Goal: Task Accomplishment & Management: Manage account settings

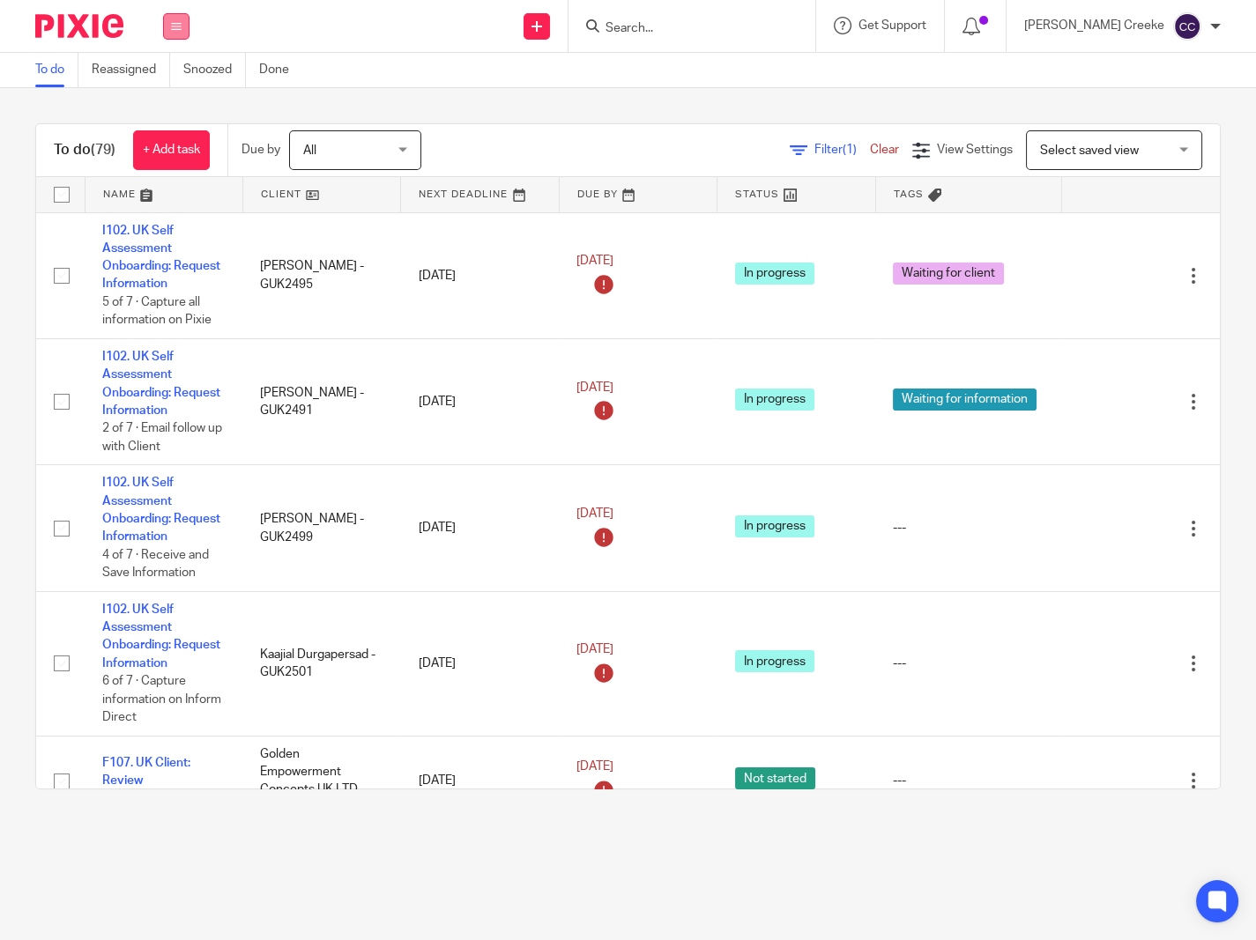
click at [183, 27] on button at bounding box center [176, 26] width 26 height 26
click at [160, 128] on link "Clients" at bounding box center [171, 134] width 39 height 12
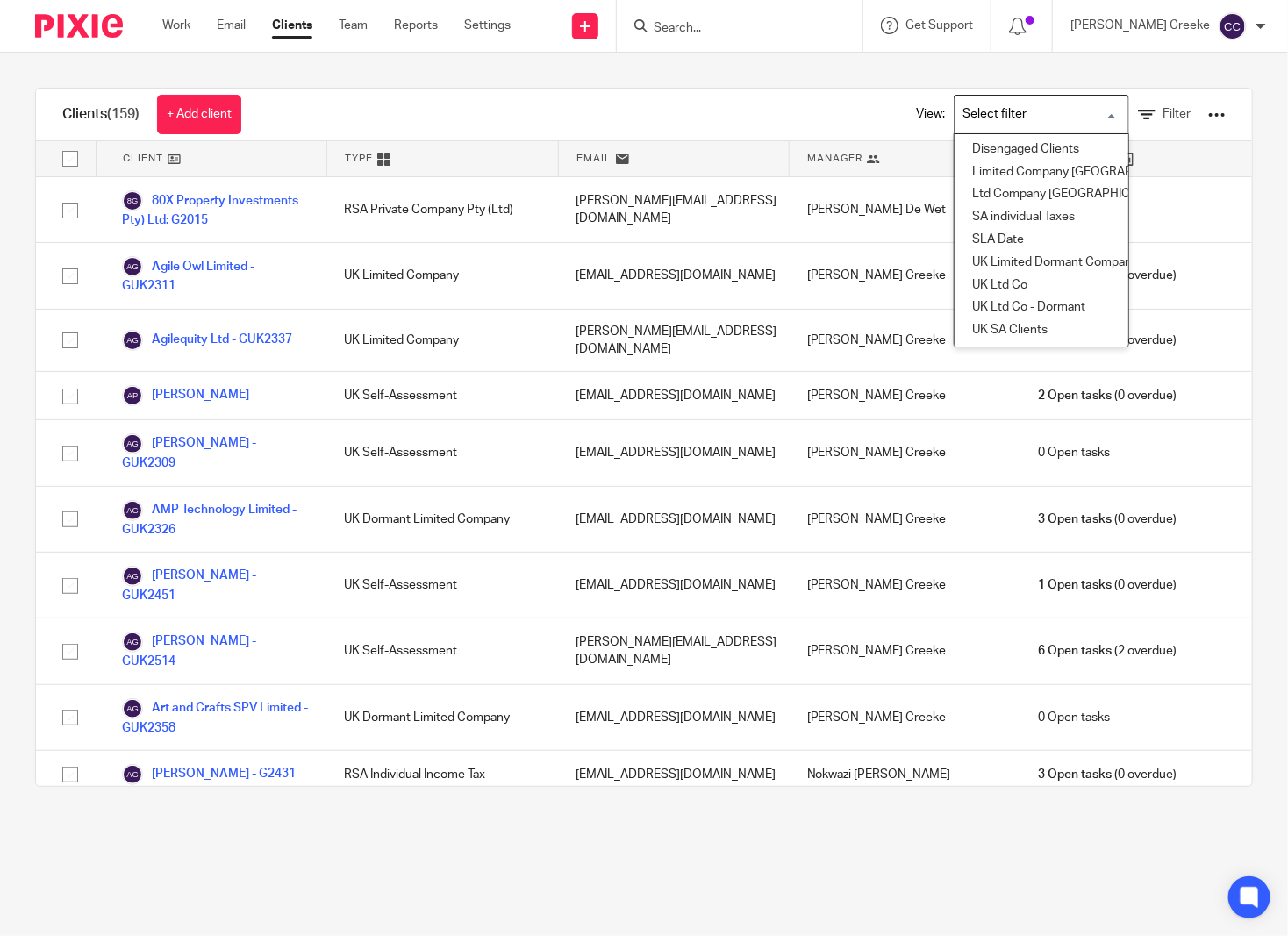
click at [1029, 111] on input "Search for option" at bounding box center [1037, 115] width 162 height 31
click at [1005, 323] on li "UK SA Clients" at bounding box center [1041, 331] width 174 height 23
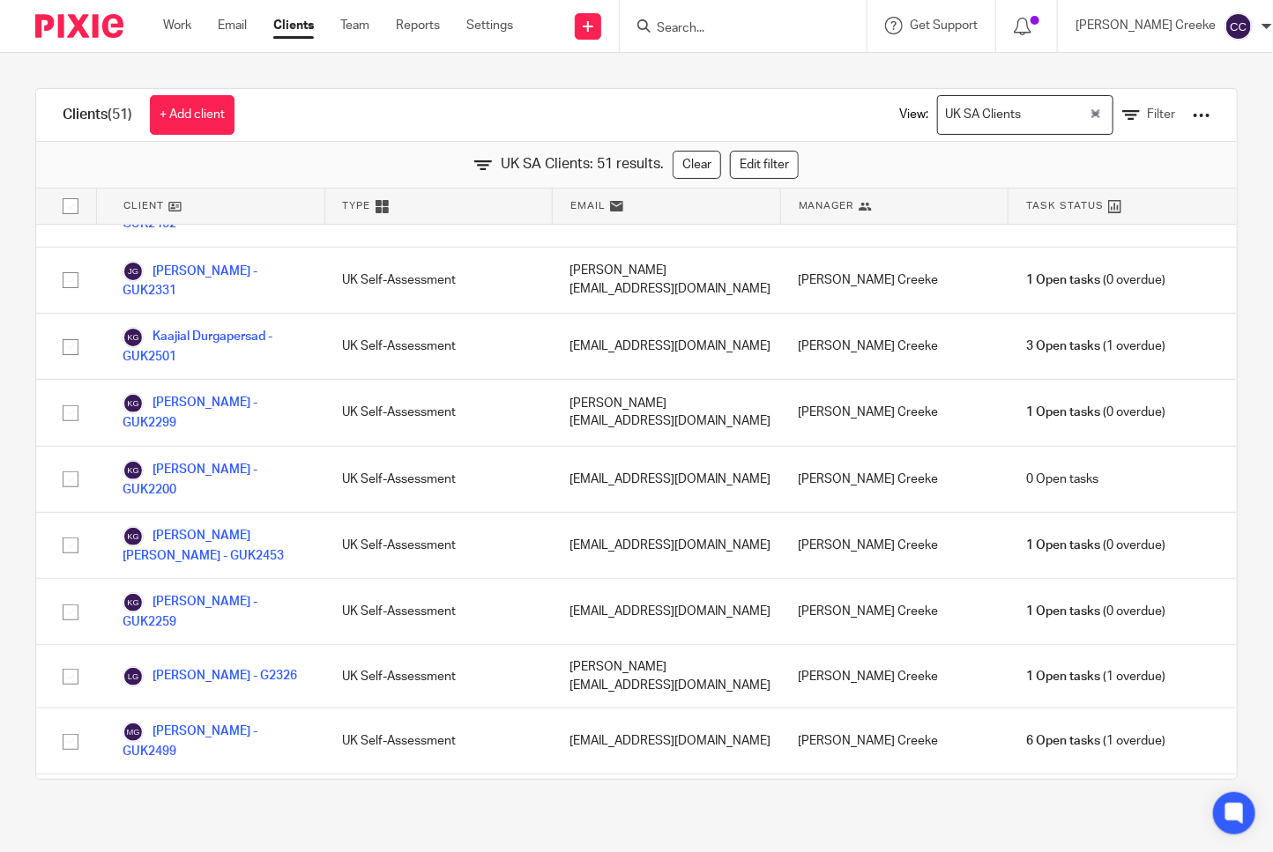
scroll to position [2252, 0]
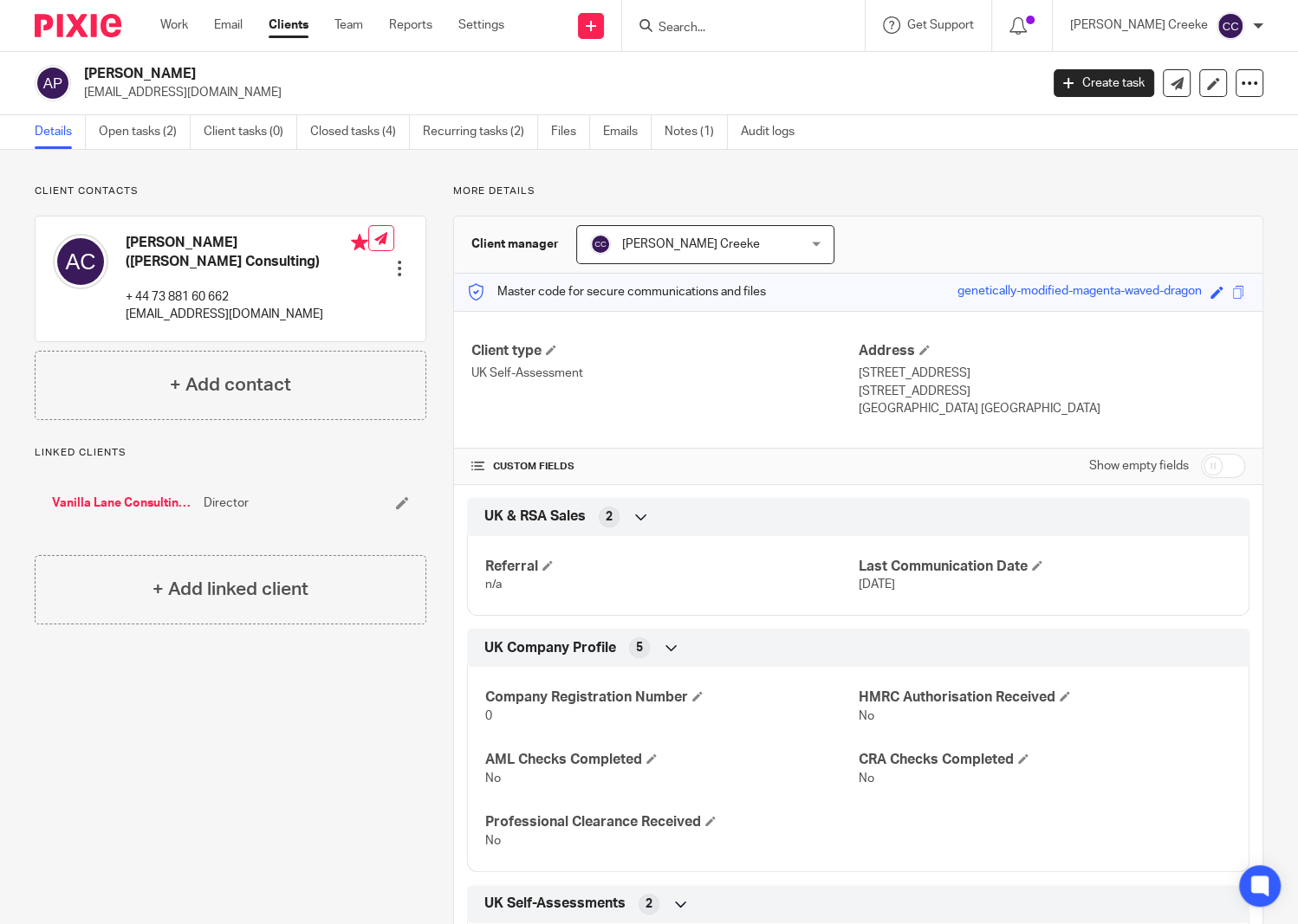
click at [763, 19] on form at bounding box center [749, 26] width 185 height 22
drag, startPoint x: 748, startPoint y: 33, endPoint x: 694, endPoint y: 20, distance: 55.5
click at [743, 33] on input "Search" at bounding box center [735, 29] width 156 height 16
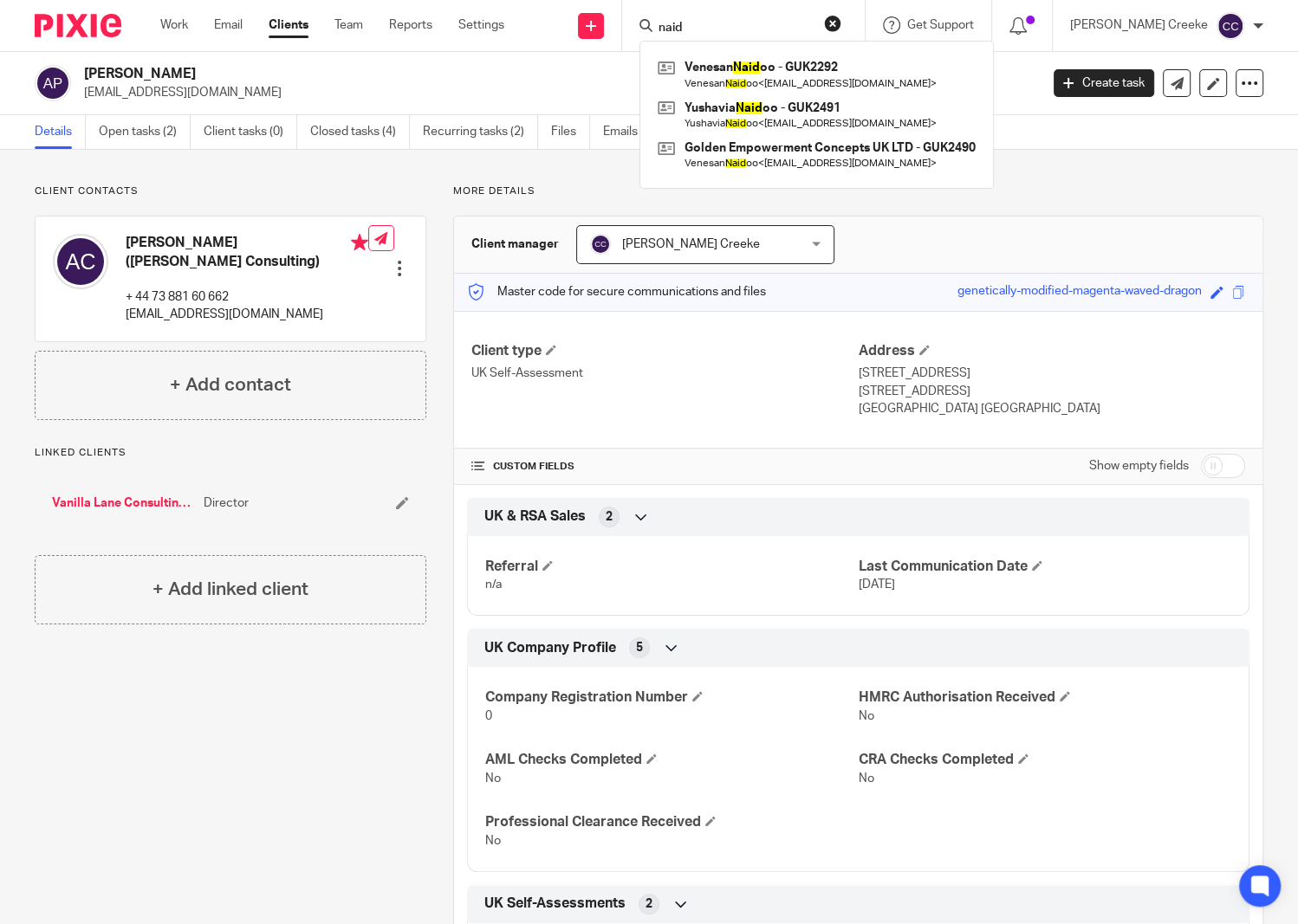
type input "naid"
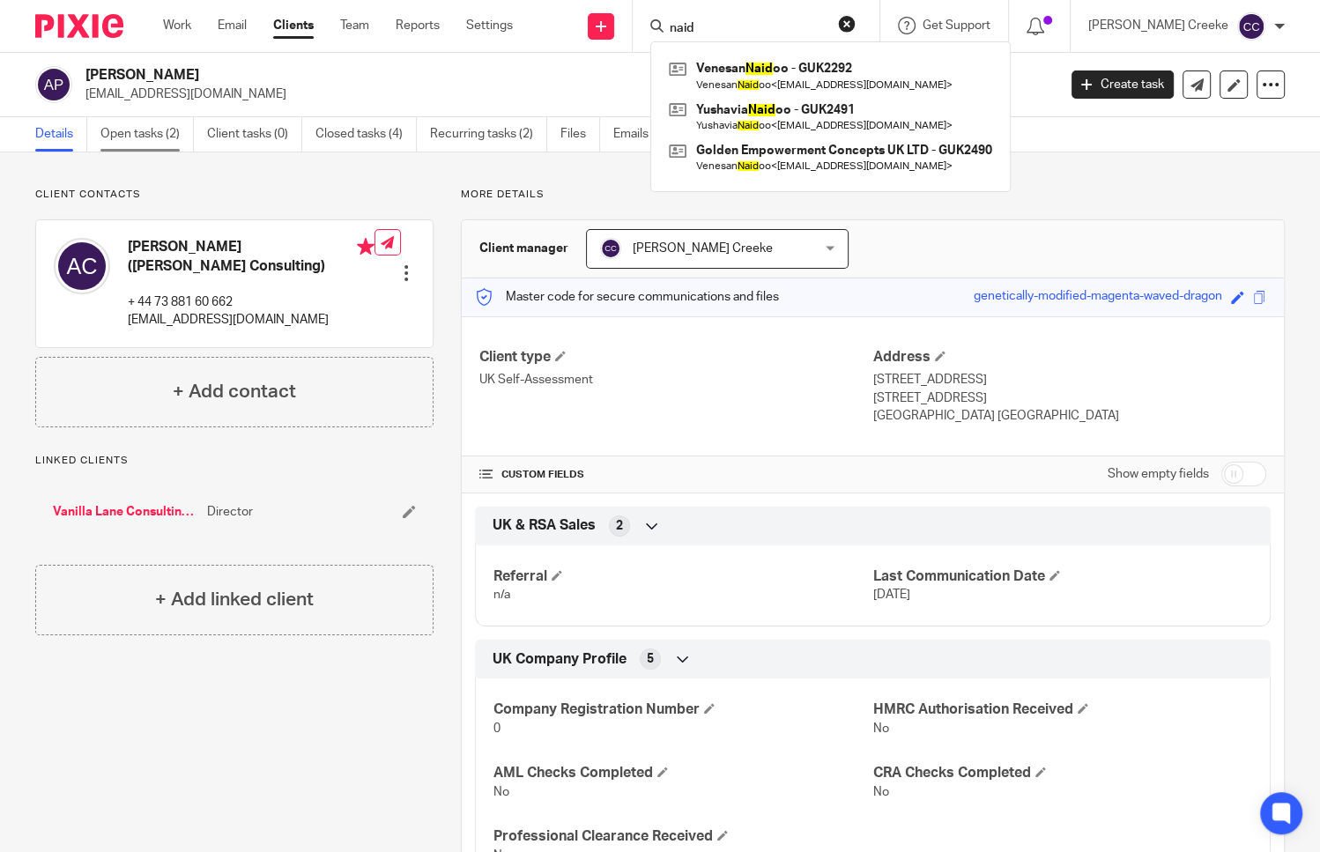
click at [138, 137] on link "Open tasks (2)" at bounding box center [146, 134] width 93 height 34
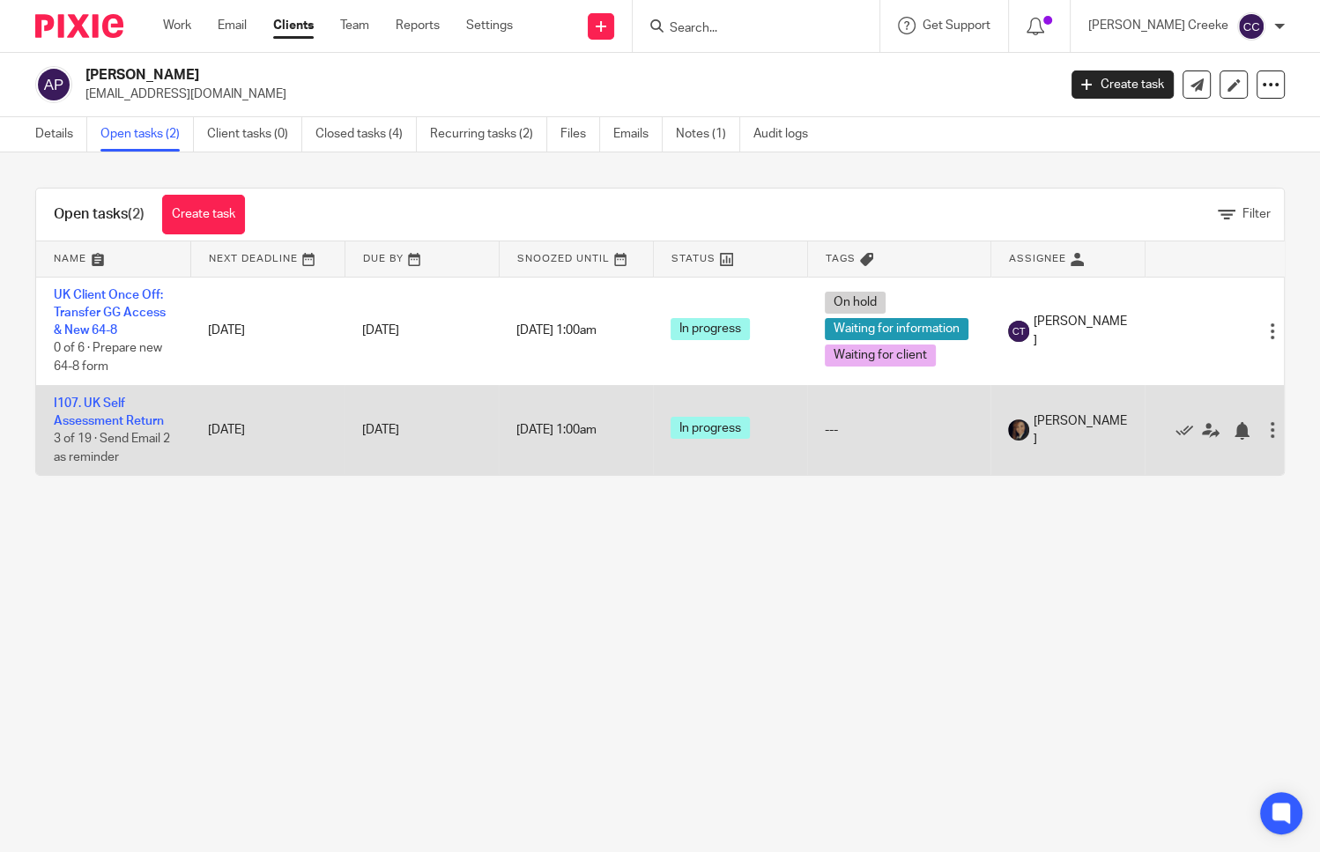
click at [128, 408] on td "I107. UK Self Assessment Return 3 of 19 · Send Email 2 as reminder" at bounding box center [113, 430] width 154 height 90
click at [123, 420] on link "I107. UK Self Assessment Return" at bounding box center [109, 412] width 110 height 30
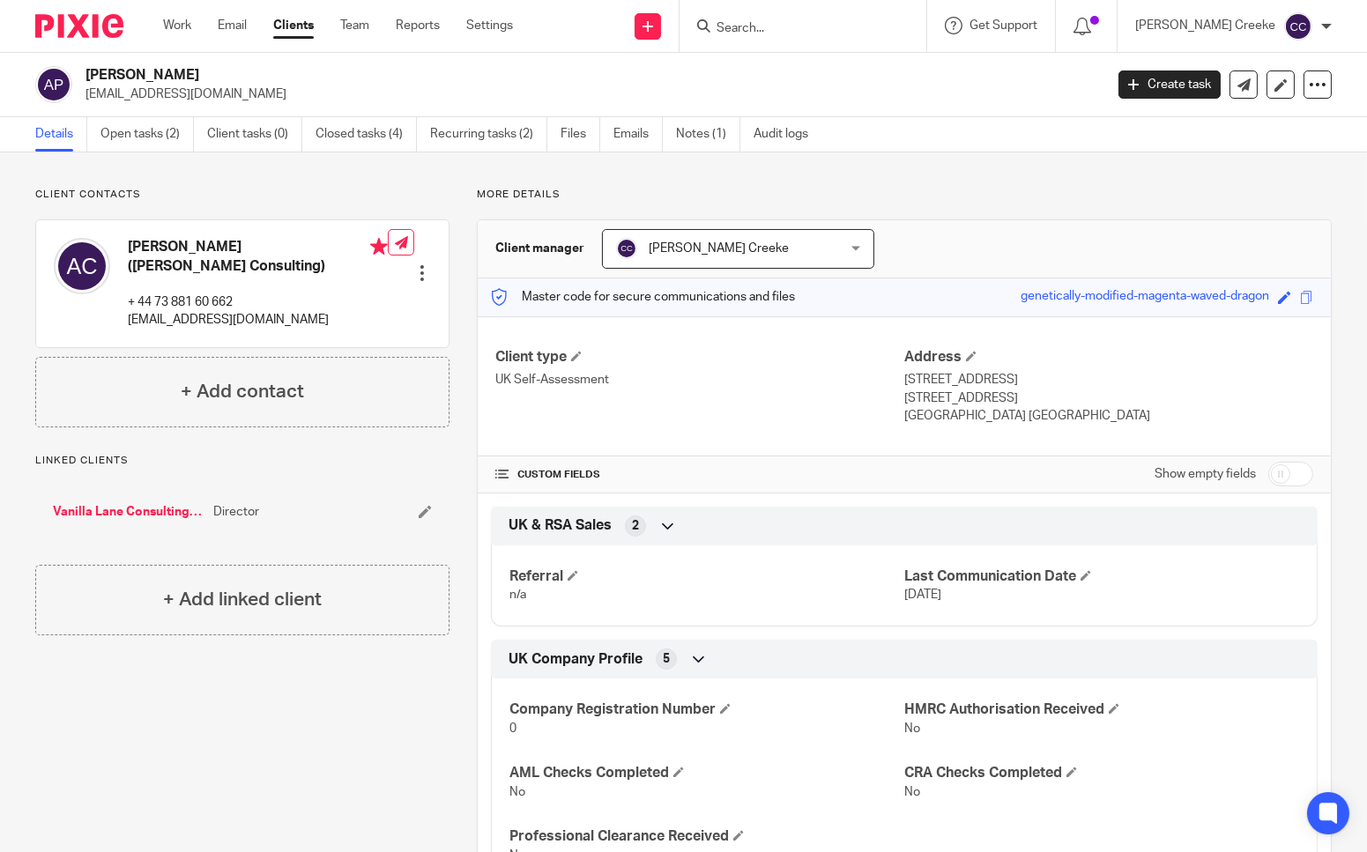
drag, startPoint x: 416, startPoint y: 273, endPoint x: 452, endPoint y: 286, distance: 38.2
click at [416, 273] on div at bounding box center [422, 273] width 18 height 18
click at [321, 310] on link "Edit contact" at bounding box center [338, 313] width 168 height 26
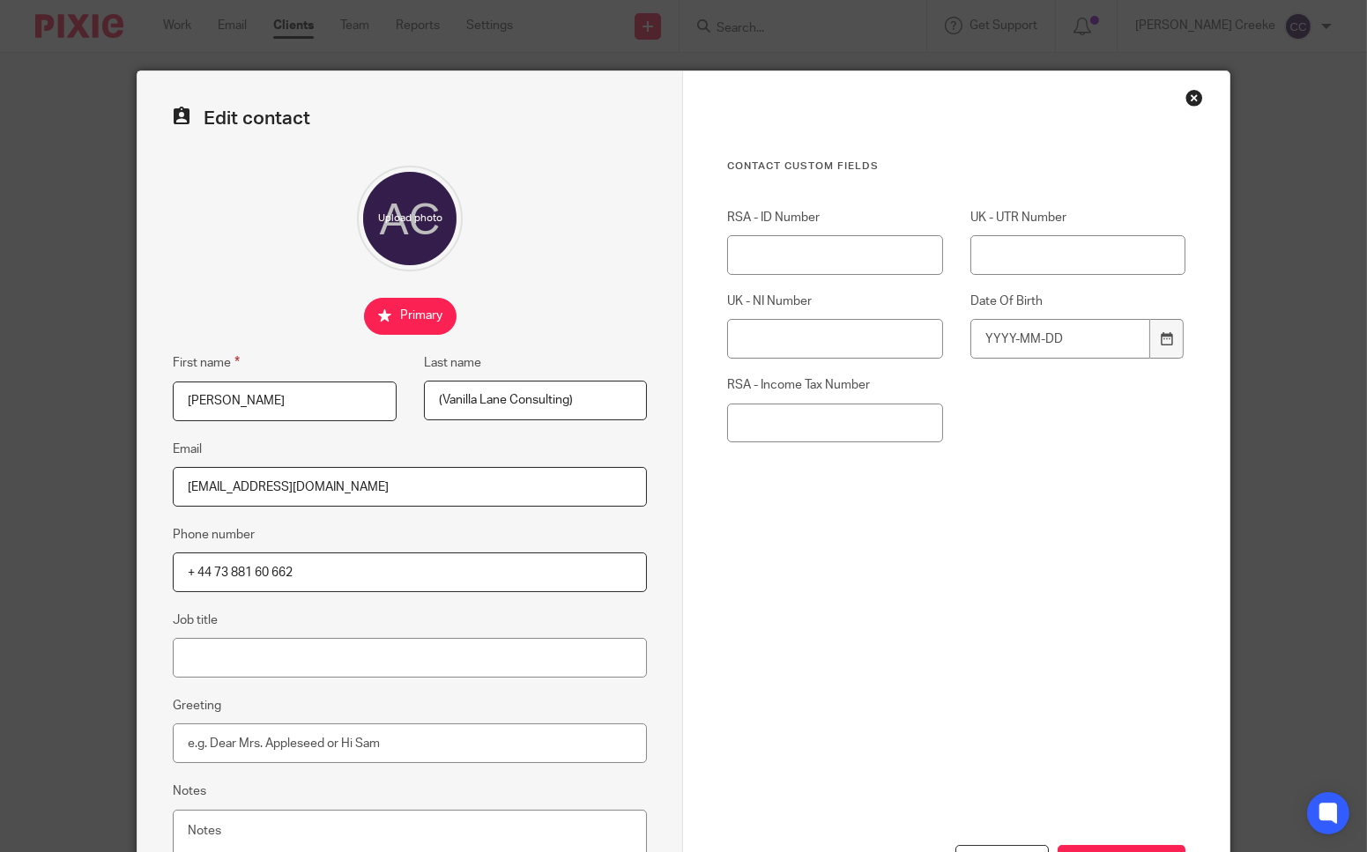
click at [324, 393] on input "[PERSON_NAME]" at bounding box center [285, 402] width 224 height 40
click at [260, 401] on input "[PERSON_NAME]" at bounding box center [285, 402] width 224 height 40
click at [261, 401] on input "[PERSON_NAME]" at bounding box center [285, 402] width 224 height 40
type input "Amanda Lee"
drag, startPoint x: 599, startPoint y: 393, endPoint x: 286, endPoint y: 393, distance: 312.9
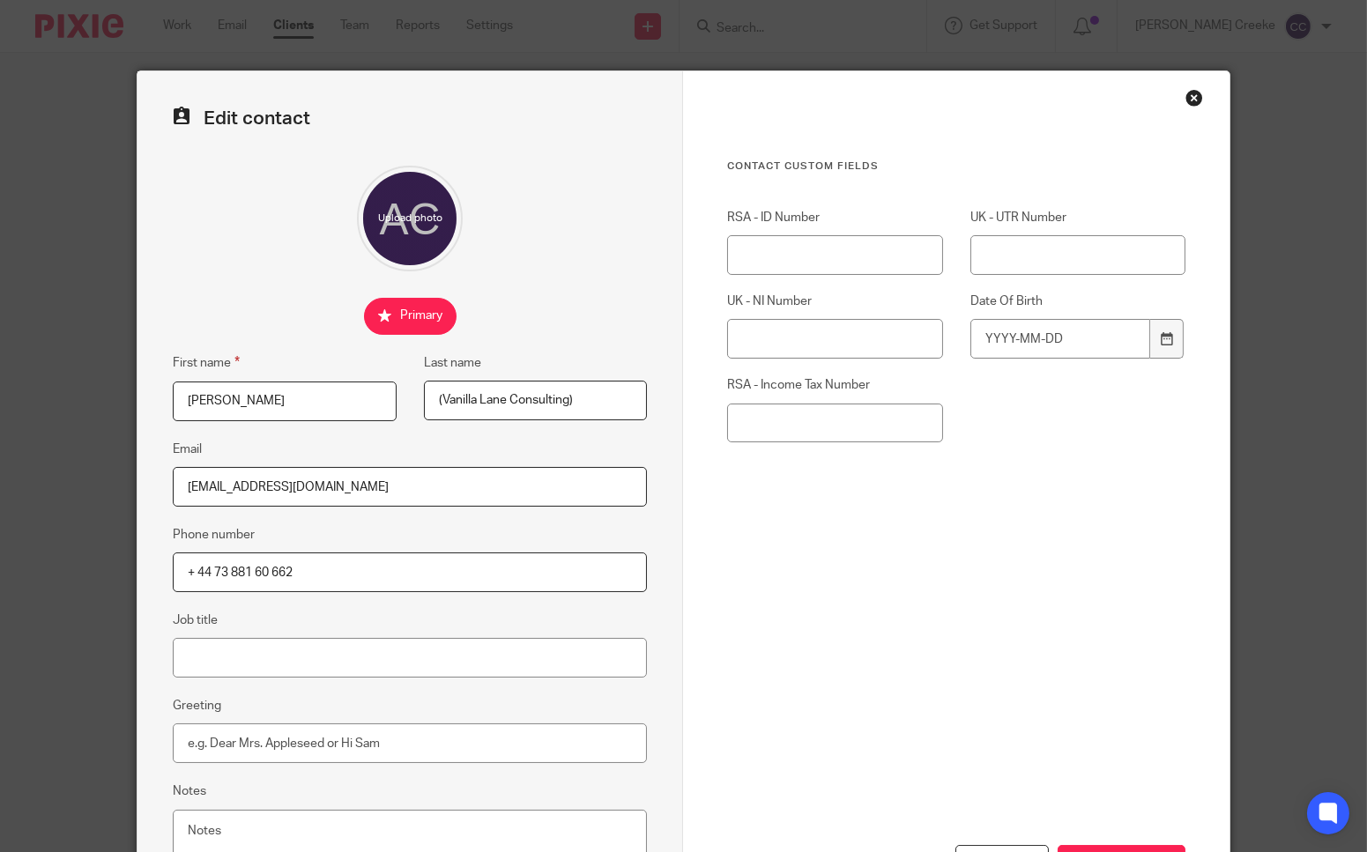
click at [287, 393] on div "First name Amanda Lee Last name (Vanilla Lane Consulting)" at bounding box center [396, 396] width 502 height 86
paste input "Paikin"
type input "Paikin"
click at [288, 406] on input "Amanda Lee" at bounding box center [285, 402] width 224 height 40
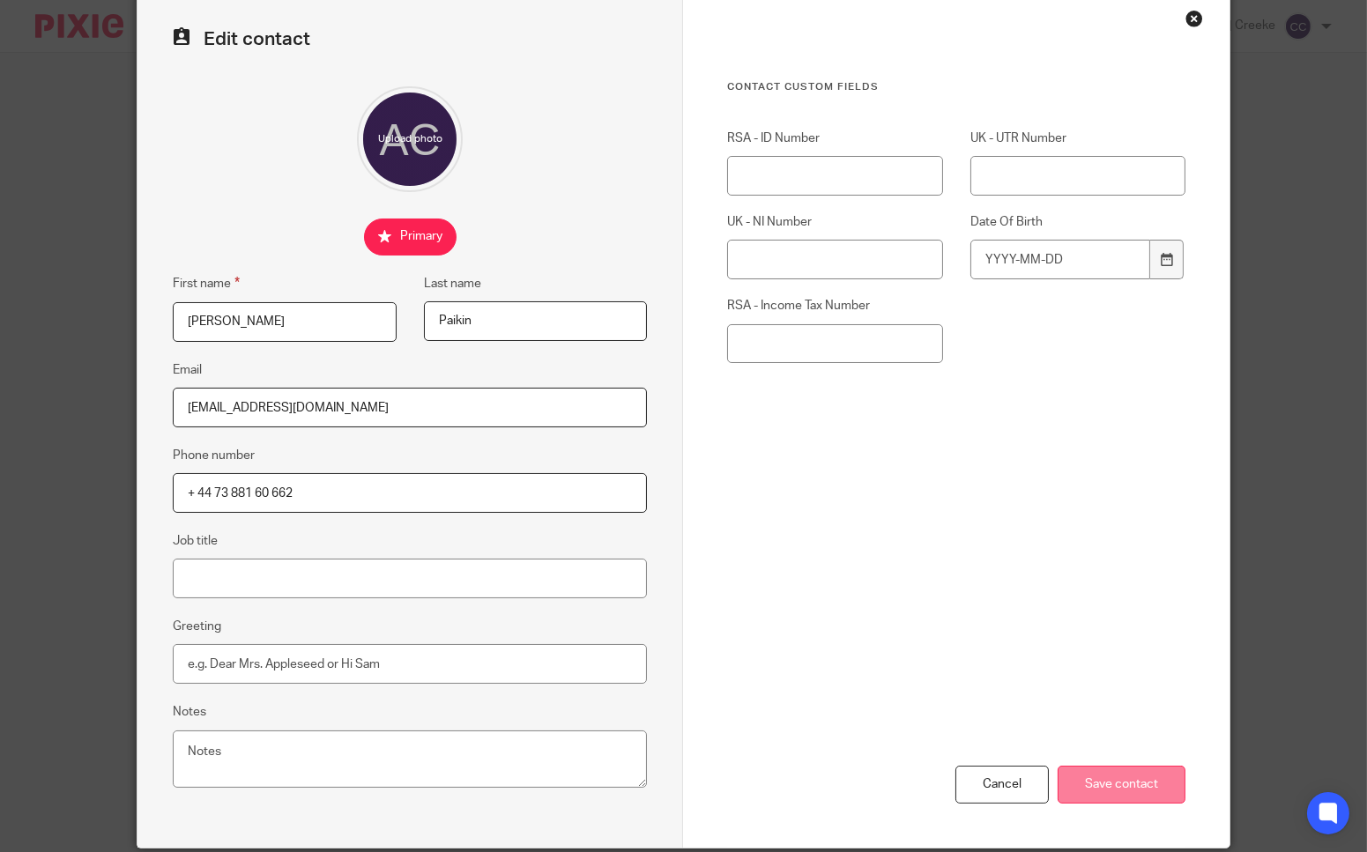
scroll to position [145, 0]
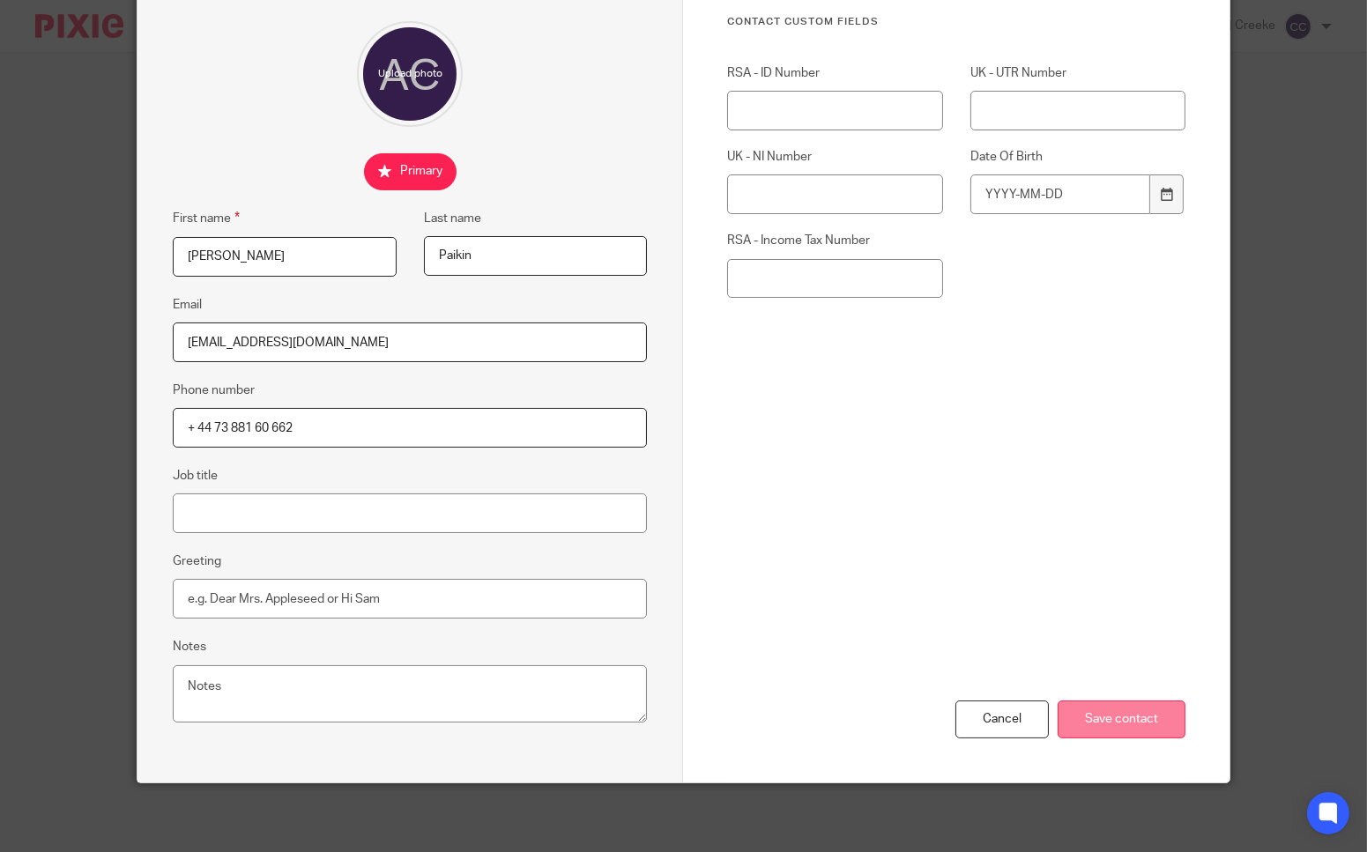
type input "Amanda"
click at [1114, 717] on input "Save contact" at bounding box center [1122, 720] width 128 height 38
click at [1142, 724] on input "Save contact" at bounding box center [1122, 720] width 128 height 38
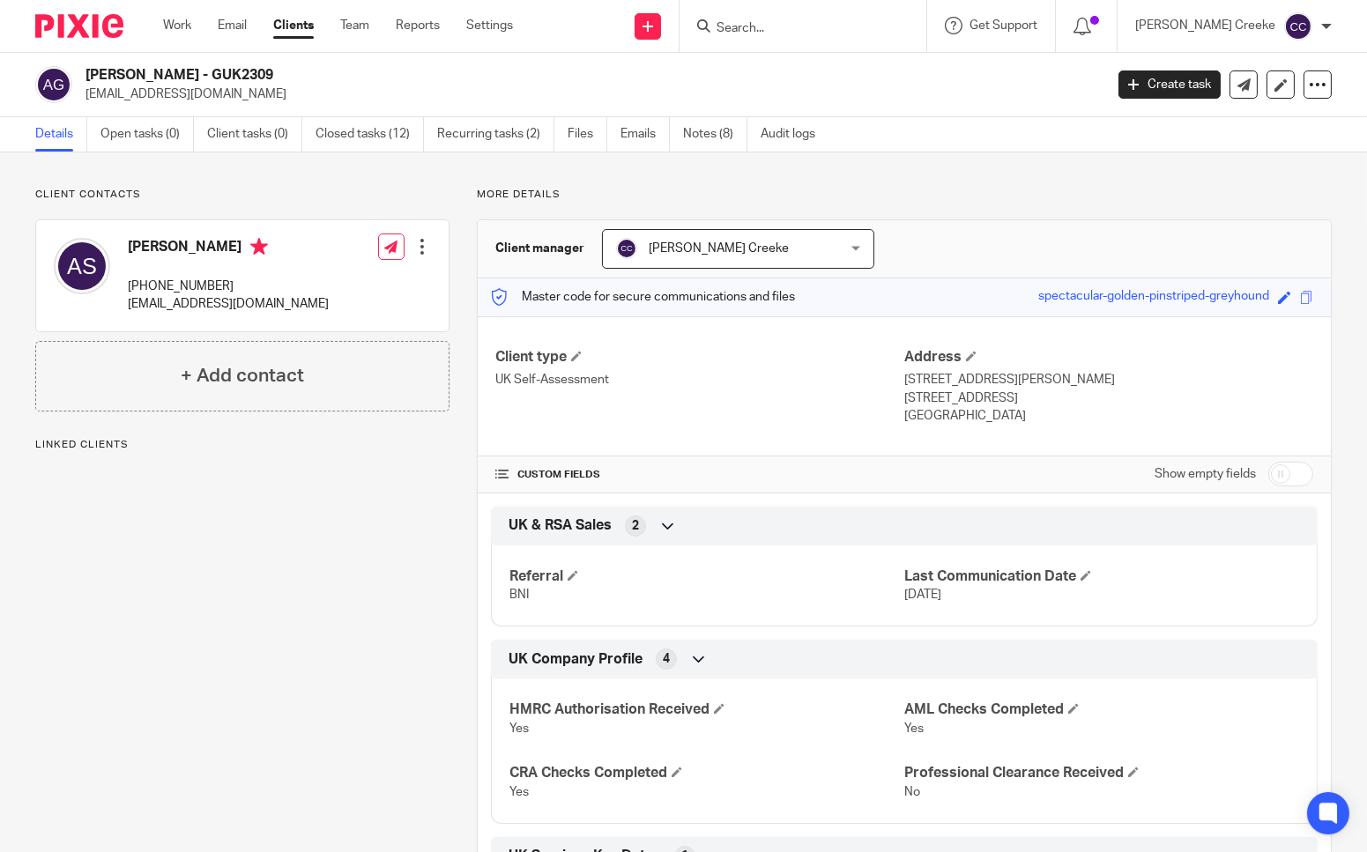
click at [417, 245] on div at bounding box center [422, 247] width 18 height 18
click at [323, 288] on link "Edit contact" at bounding box center [338, 286] width 168 height 26
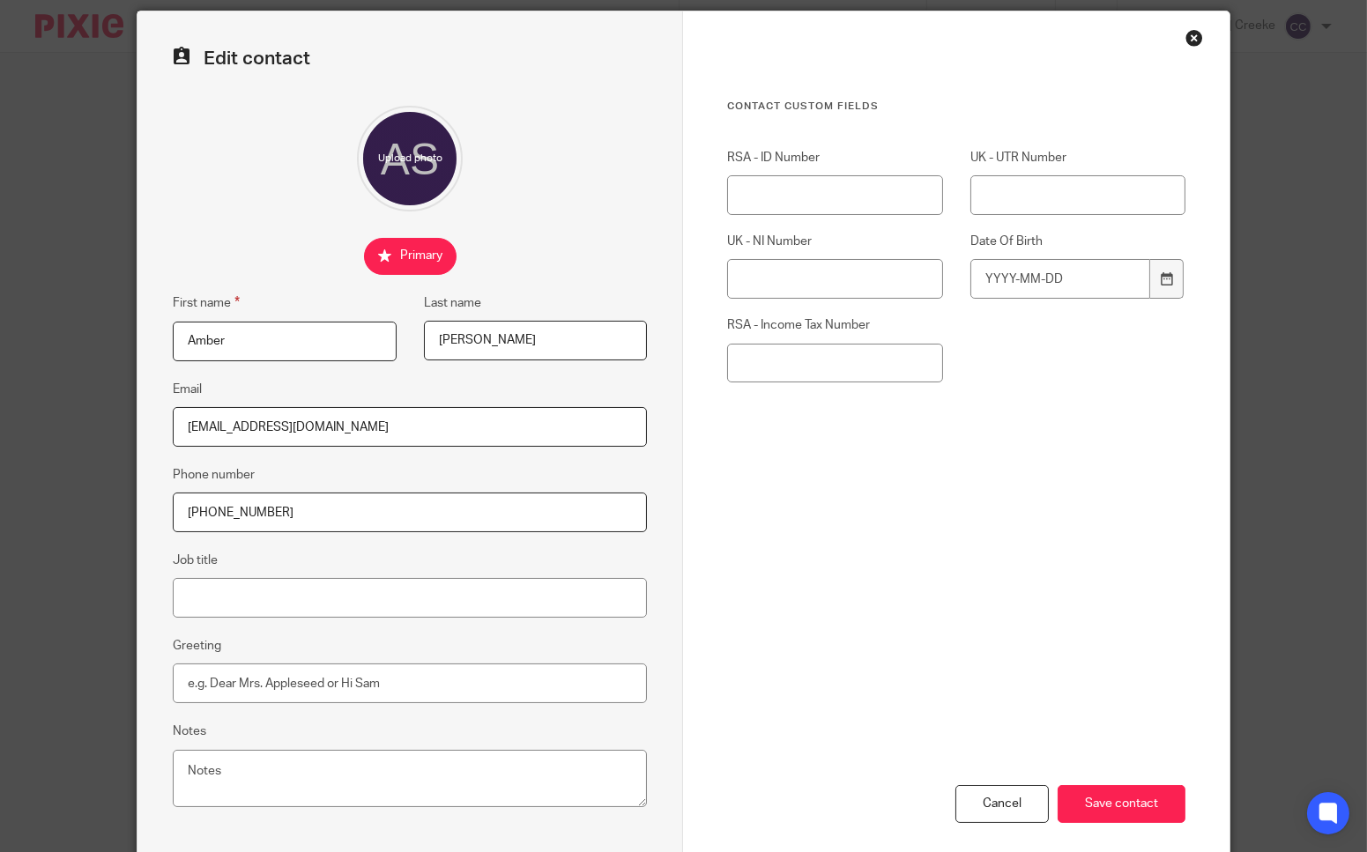
scroll to position [145, 0]
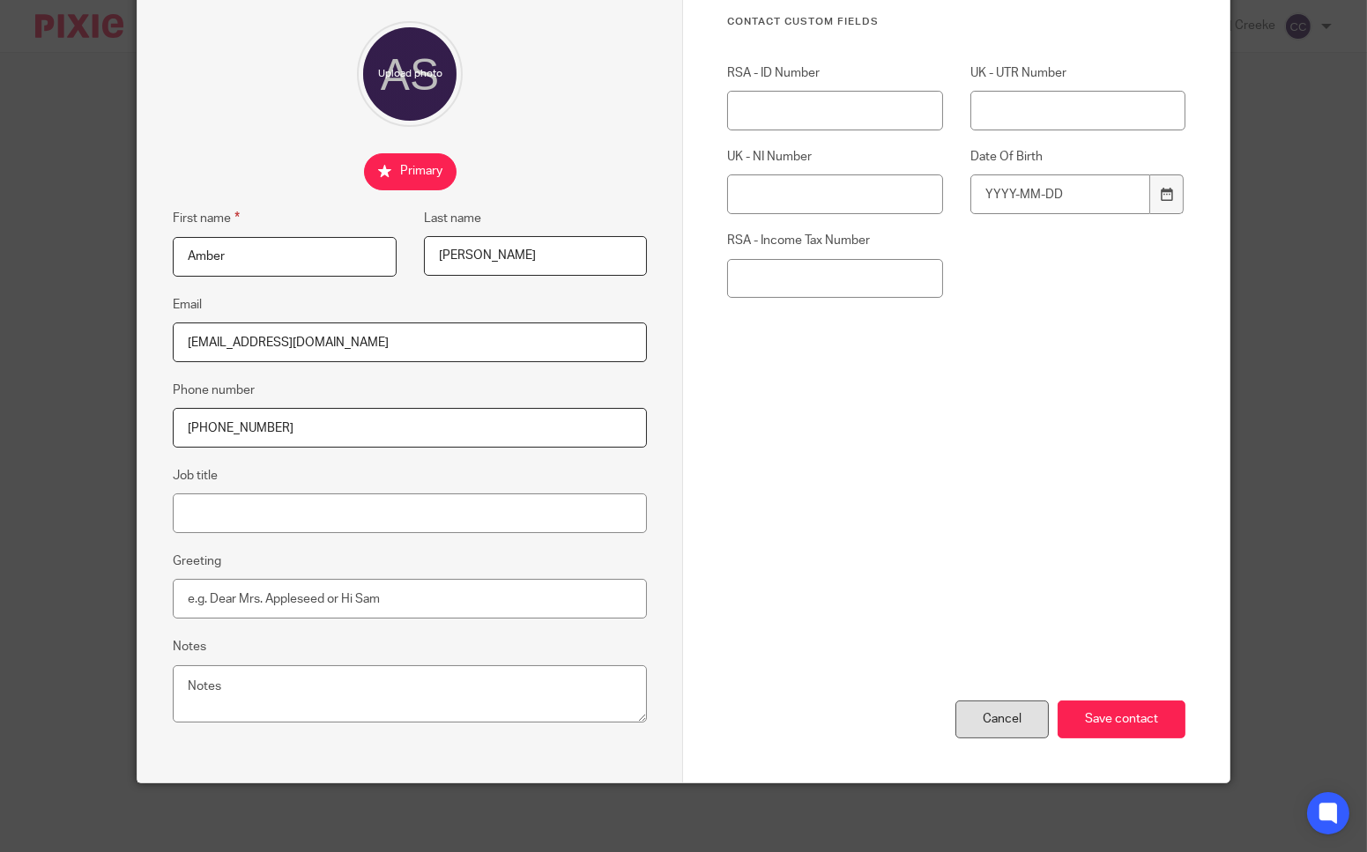
click at [1003, 717] on div "Cancel" at bounding box center [1001, 720] width 93 height 38
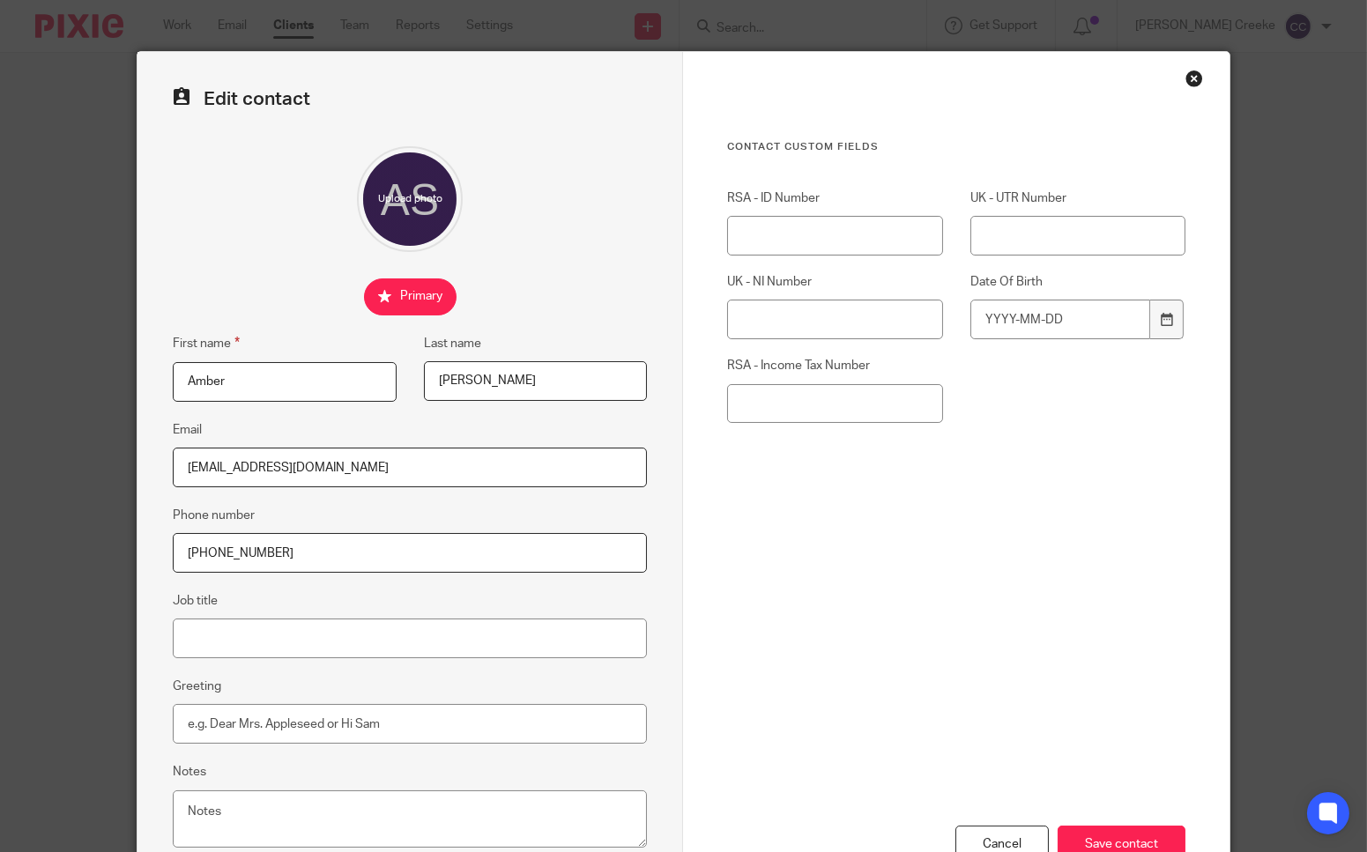
scroll to position [0, 0]
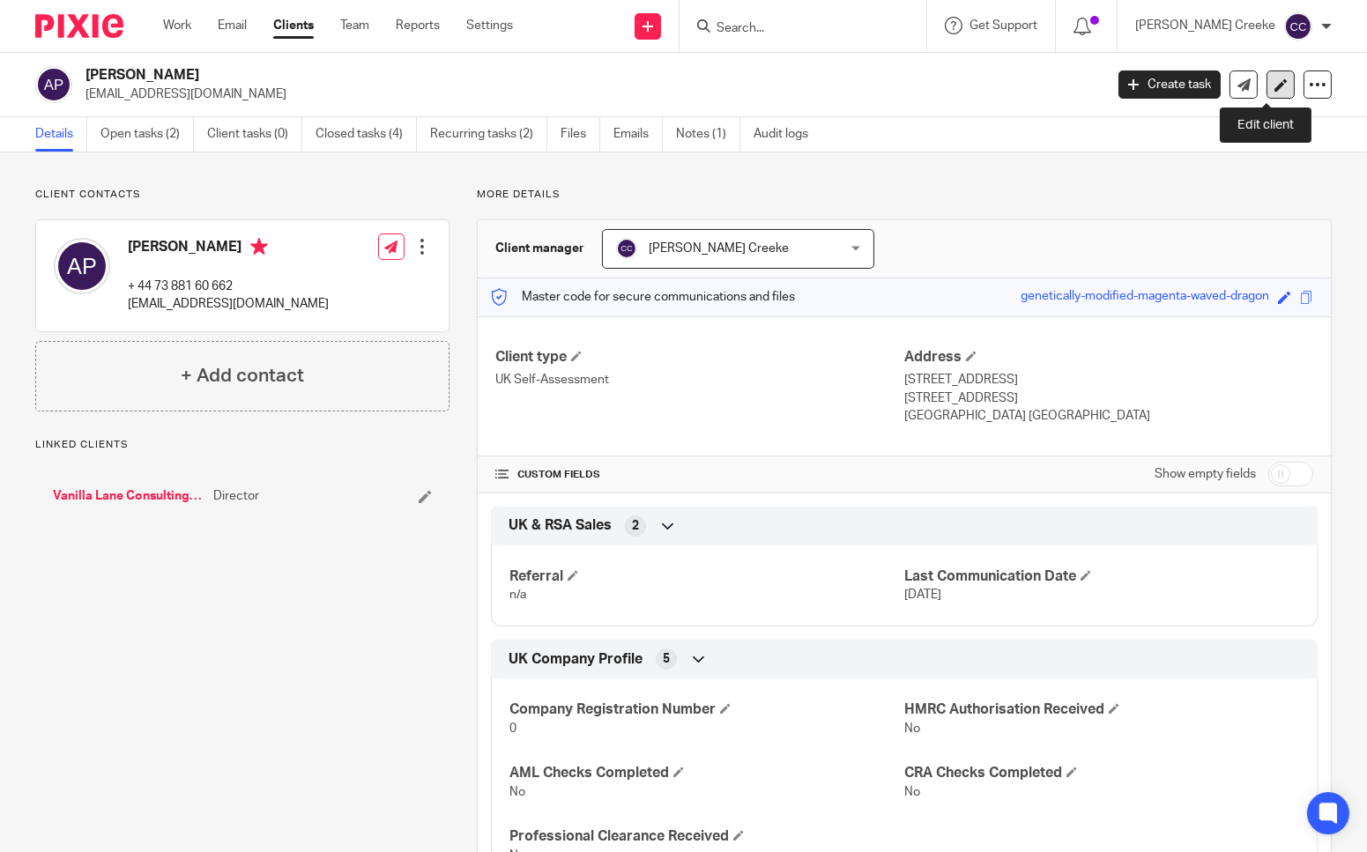
click at [1274, 81] on icon at bounding box center [1280, 84] width 13 height 13
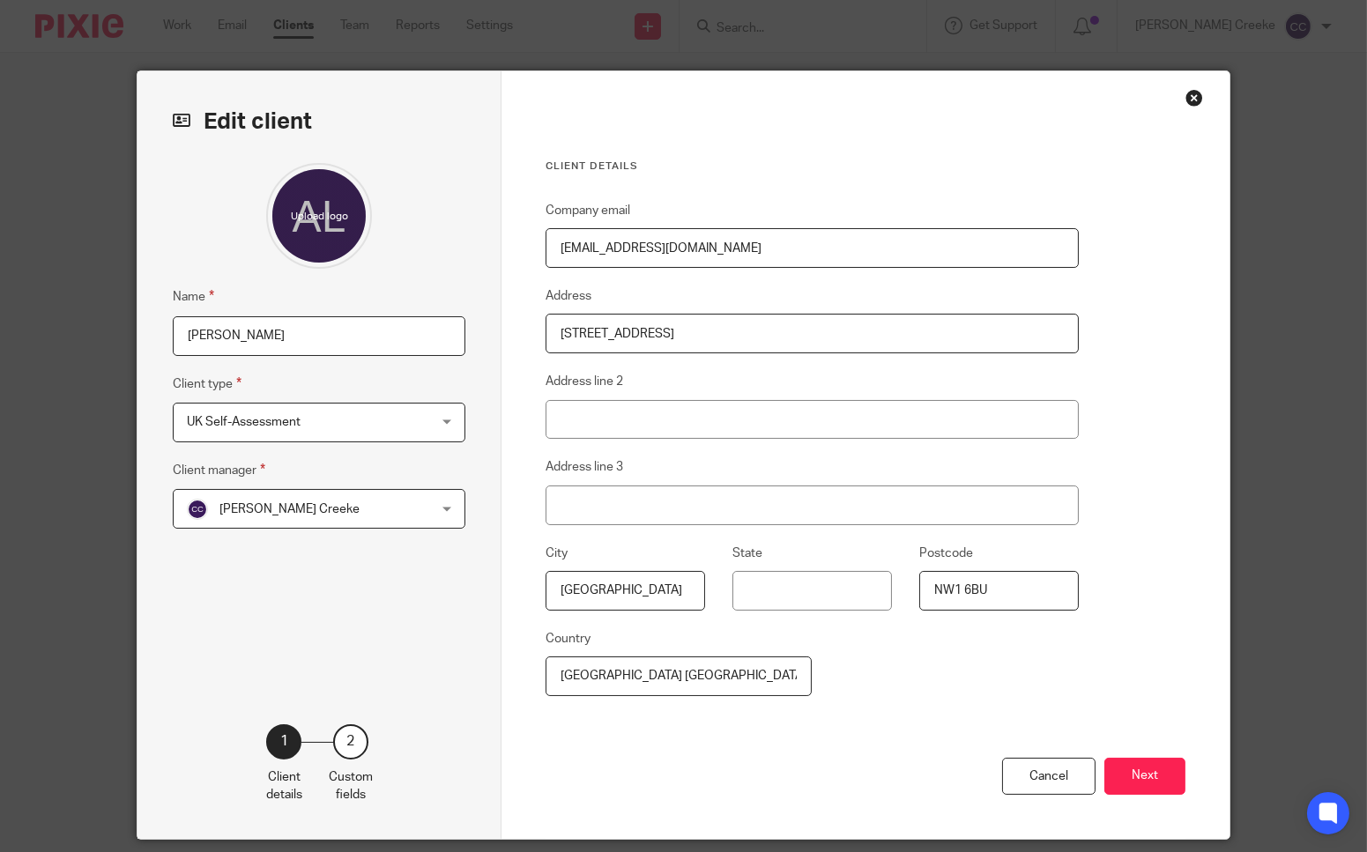
click at [371, 342] on input "[PERSON_NAME]" at bounding box center [319, 336] width 293 height 40
type input "[PERSON_NAME] - GUK2268"
click at [1133, 760] on button "Next" at bounding box center [1144, 777] width 81 height 38
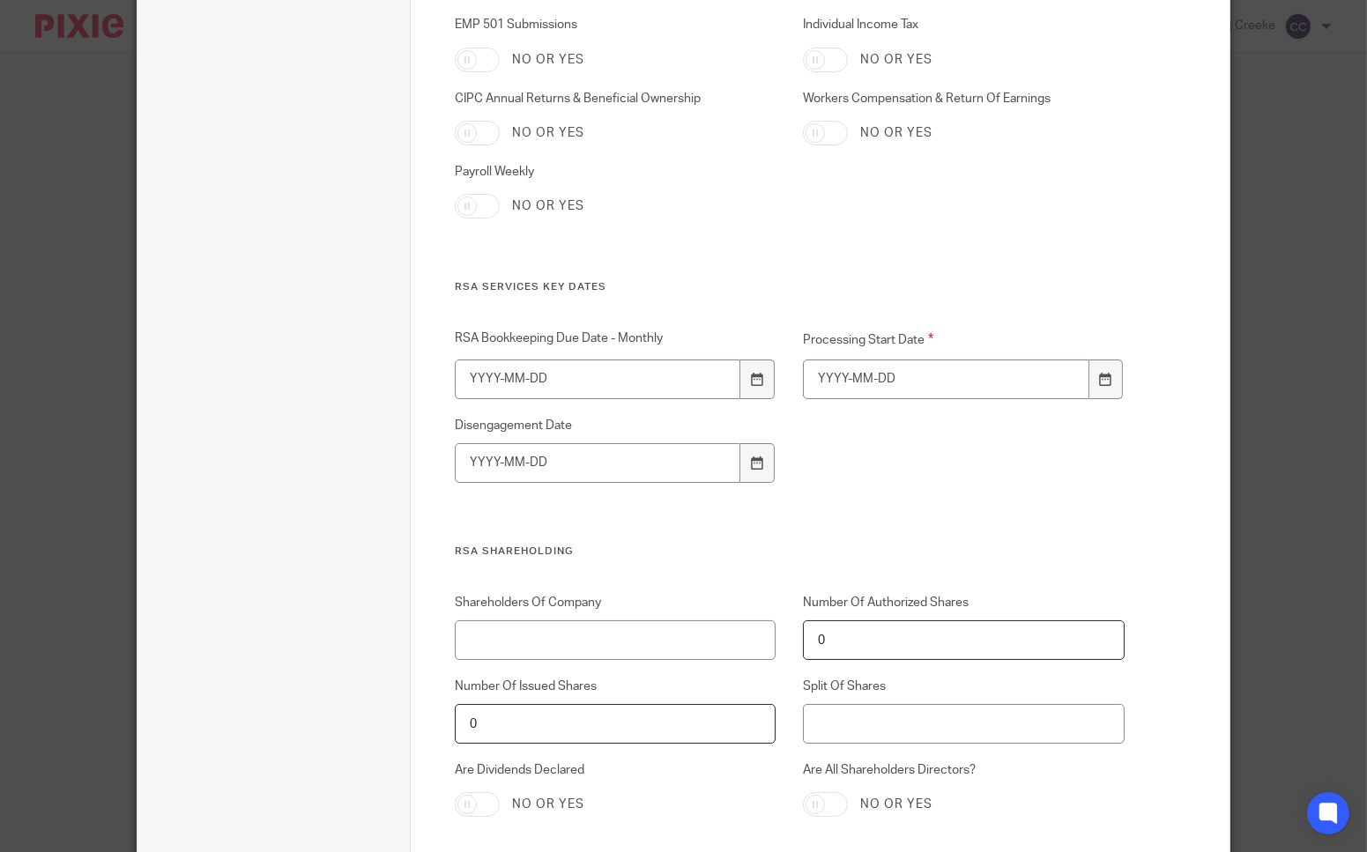
scroll to position [5824, 0]
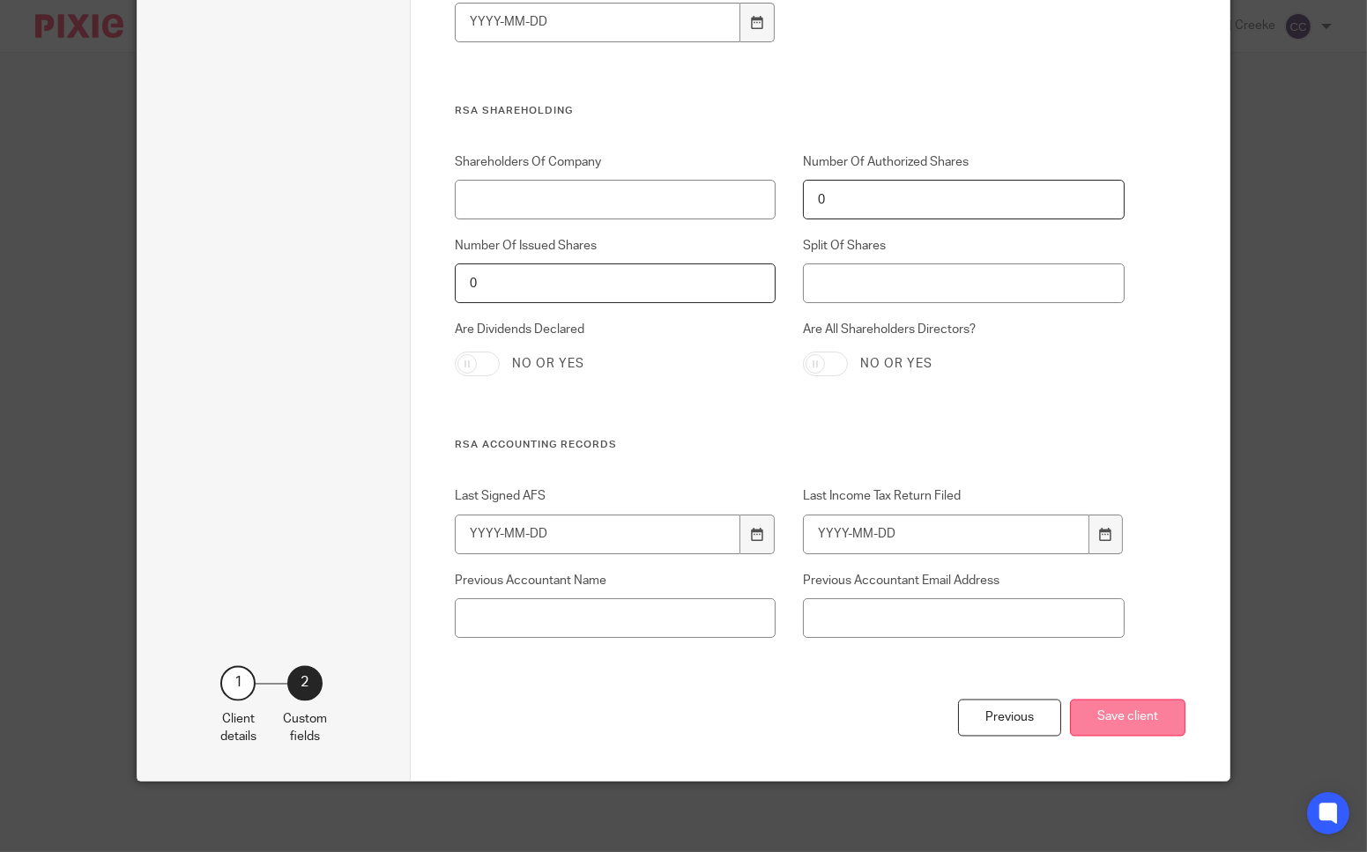
click at [1112, 712] on button "Save client" at bounding box center [1127, 719] width 115 height 38
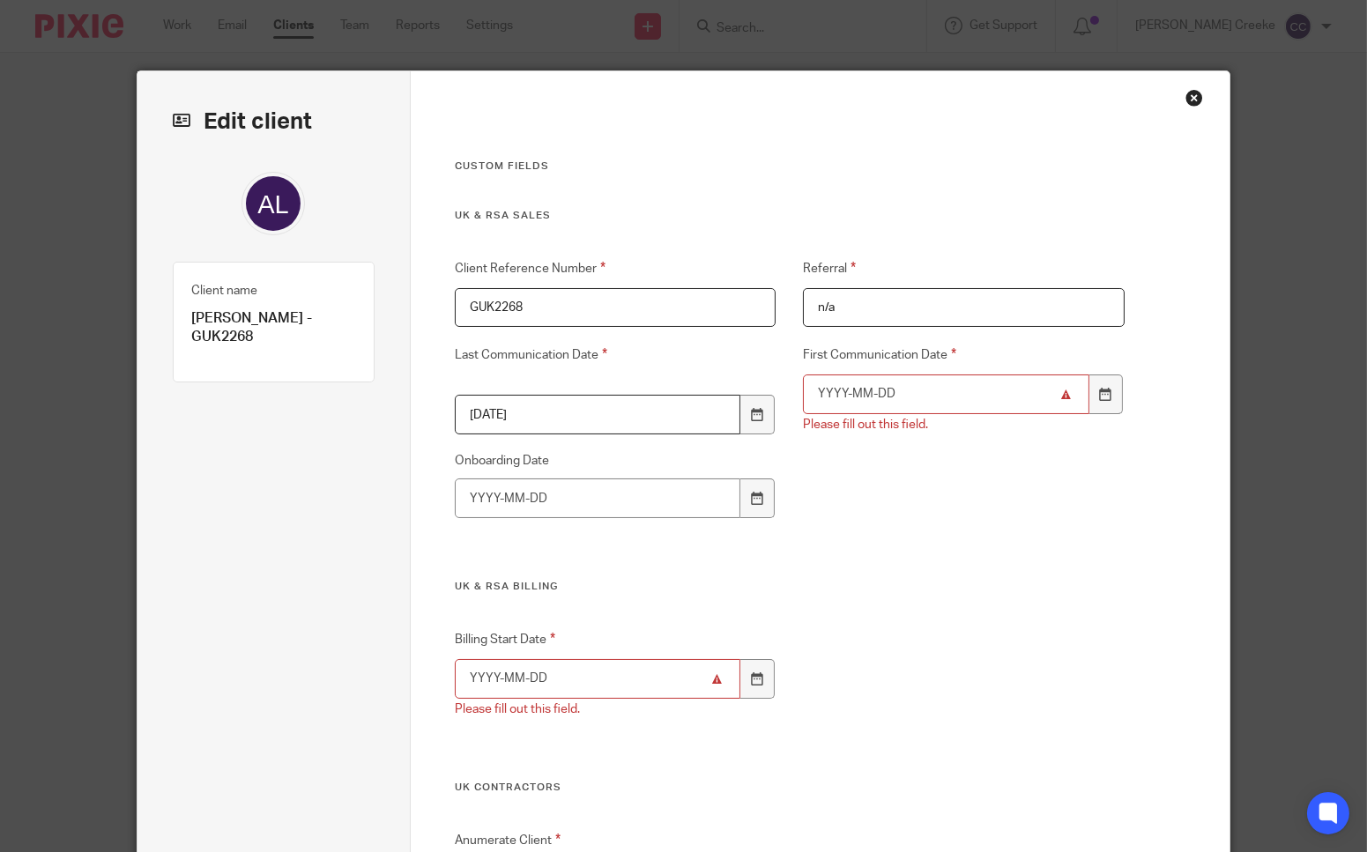
type input "GUK2268"
click at [570, 419] on input "2025-01-16" at bounding box center [598, 415] width 286 height 40
click at [861, 390] on input "First Communication Date" at bounding box center [946, 395] width 286 height 40
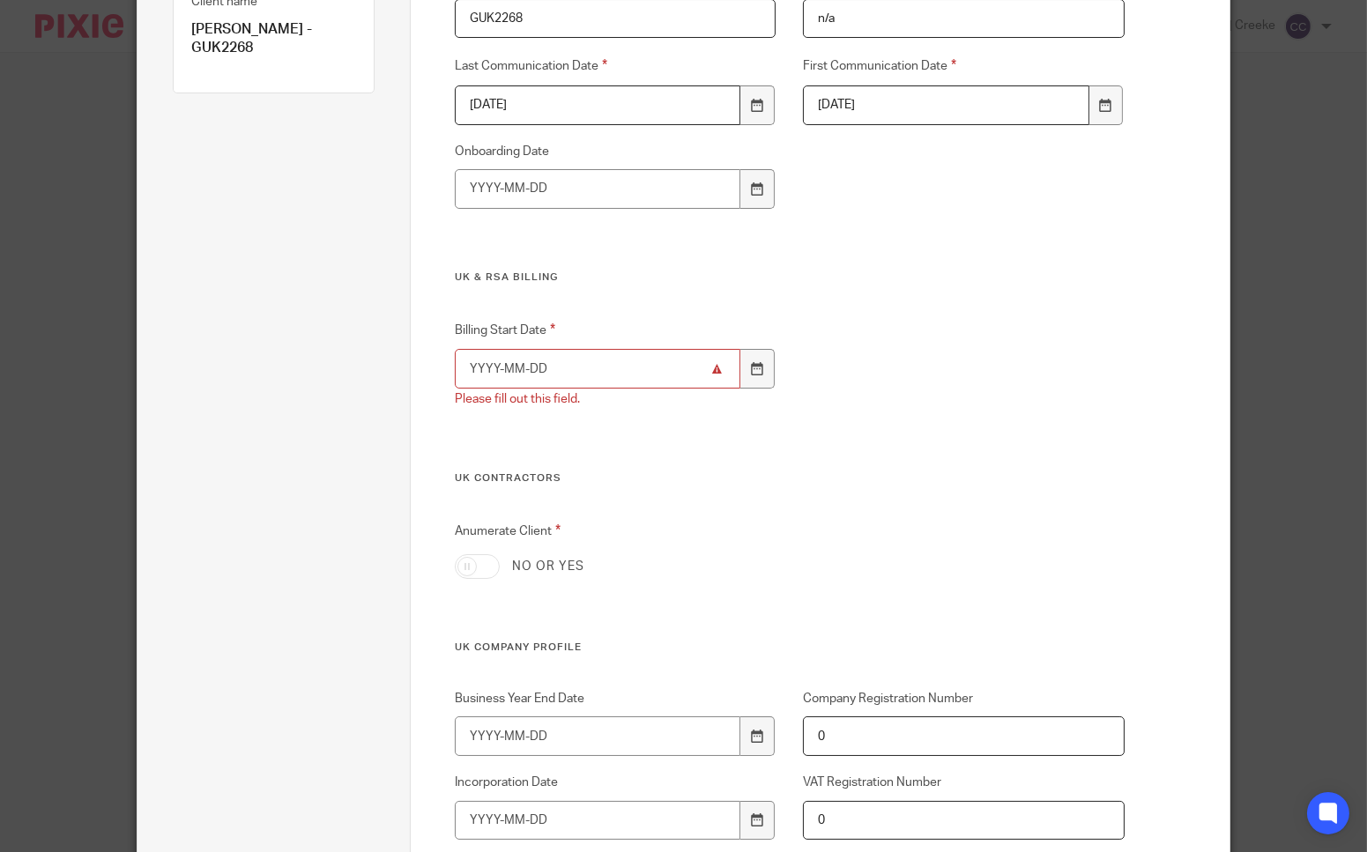
scroll to position [293, 0]
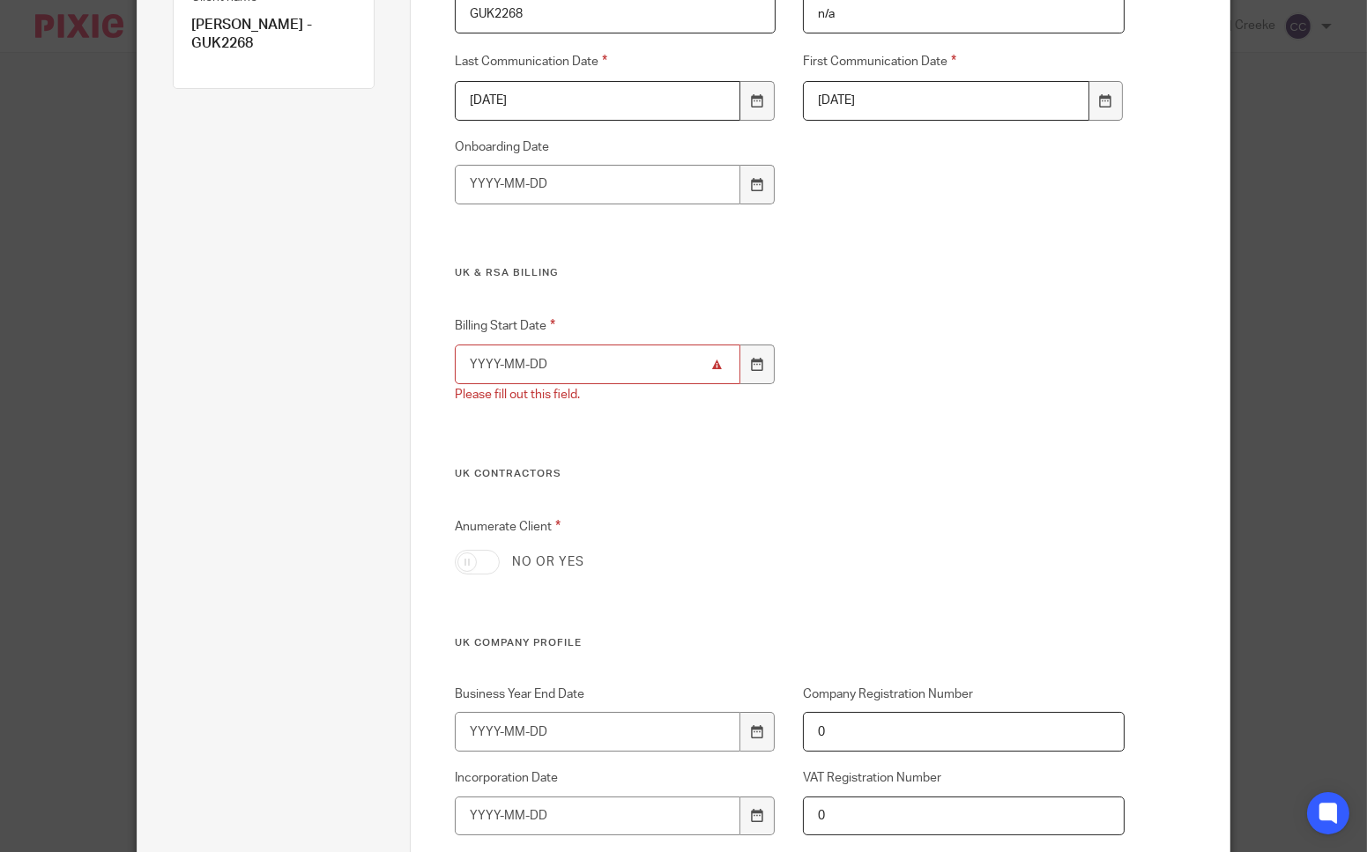
type input "2024-08-12"
click at [571, 370] on input "Billing Start Date" at bounding box center [598, 365] width 286 height 40
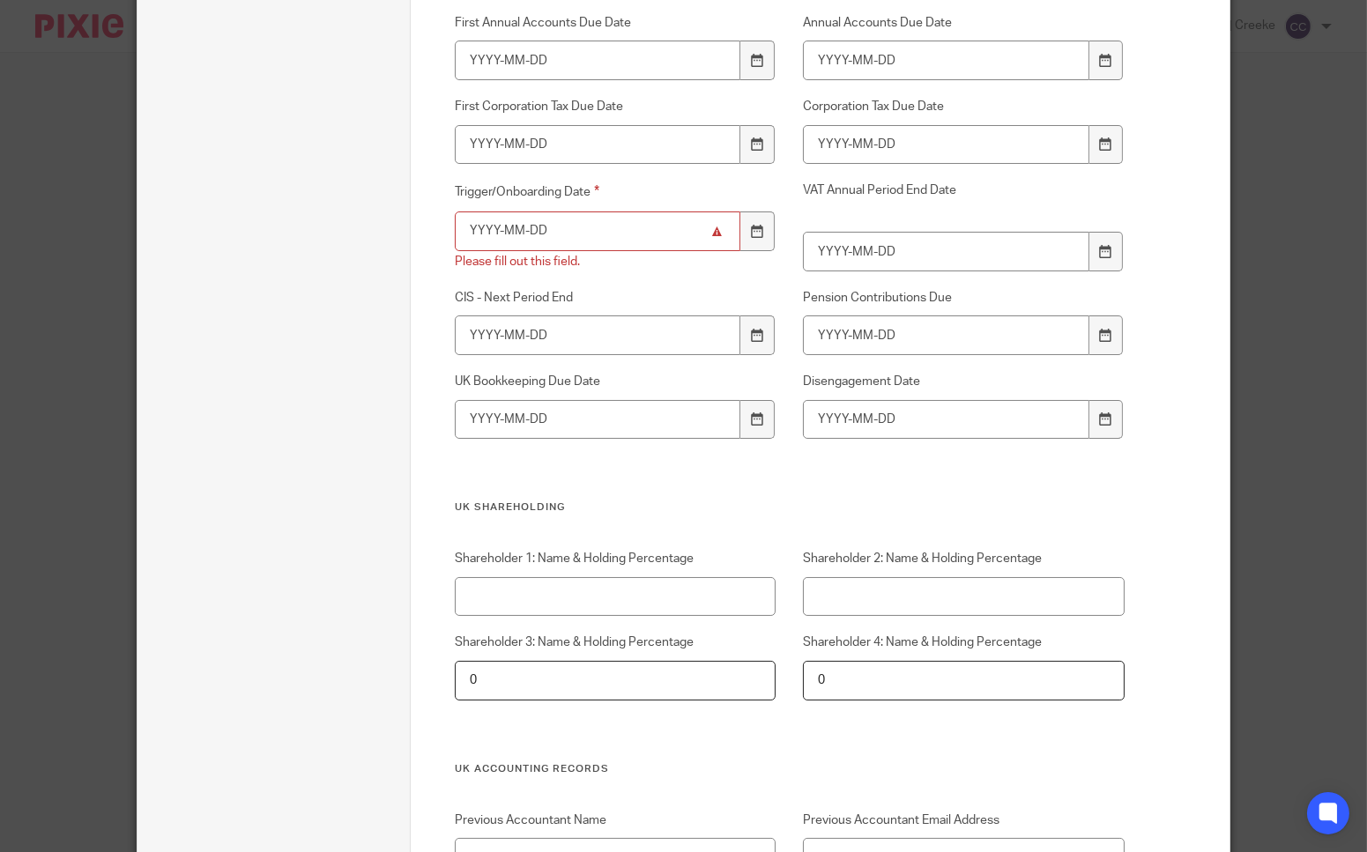
scroll to position [2644, 0]
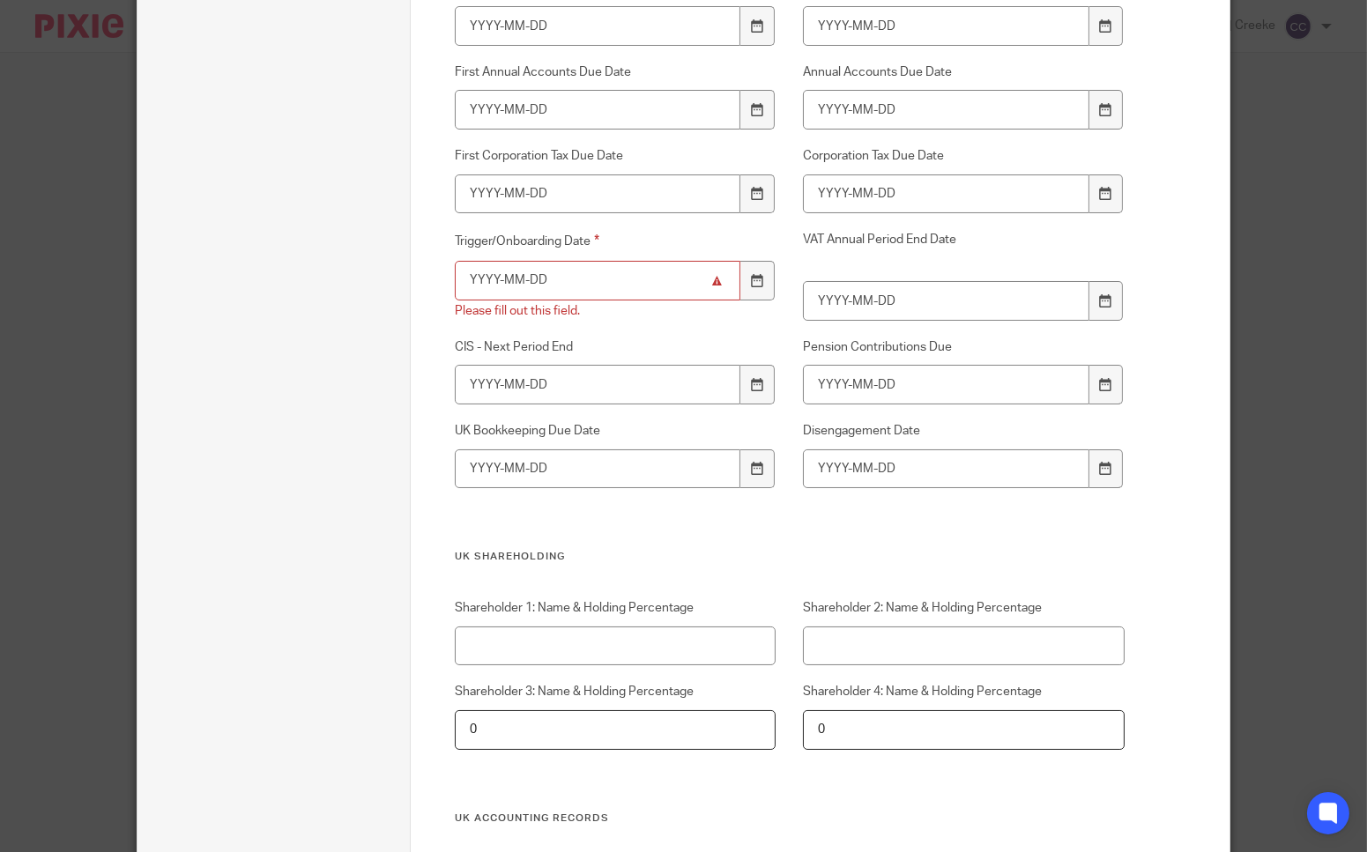
type input "2024-08-12"
click at [458, 285] on input "Trigger/Onboarding Date" at bounding box center [598, 281] width 286 height 40
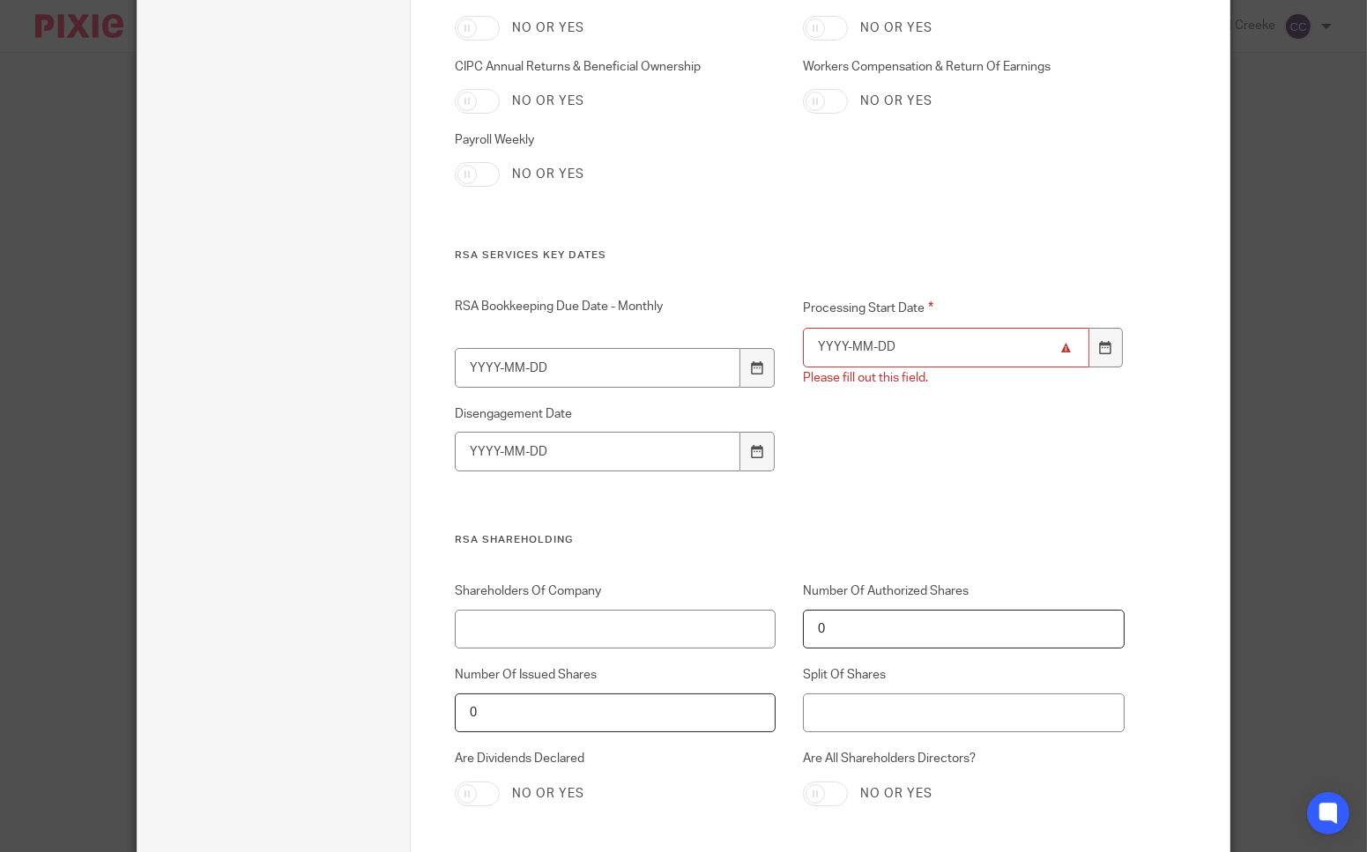
scroll to position [5484, 0]
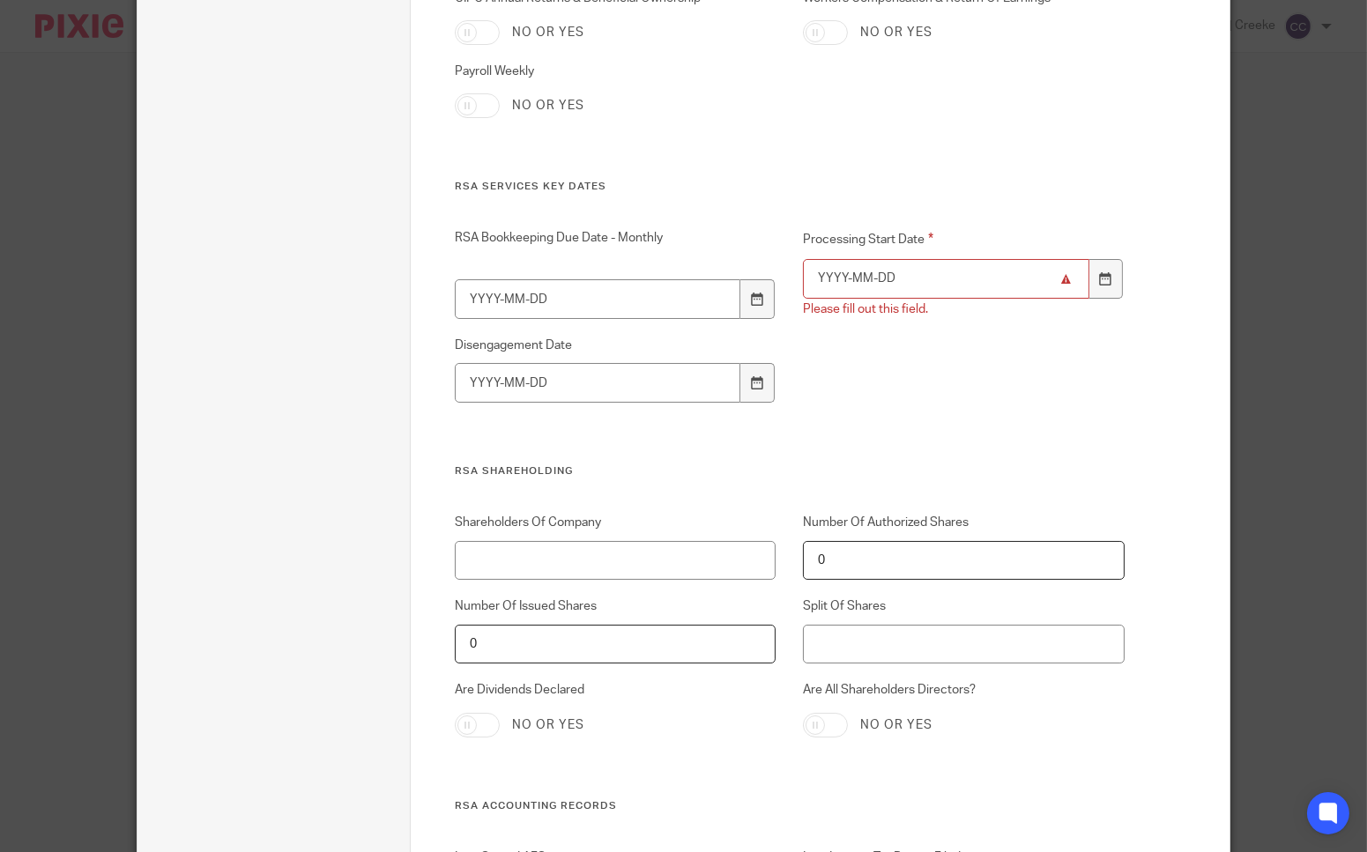
type input "2024-08-12"
click at [830, 286] on input "Processing Start Date" at bounding box center [946, 279] width 286 height 40
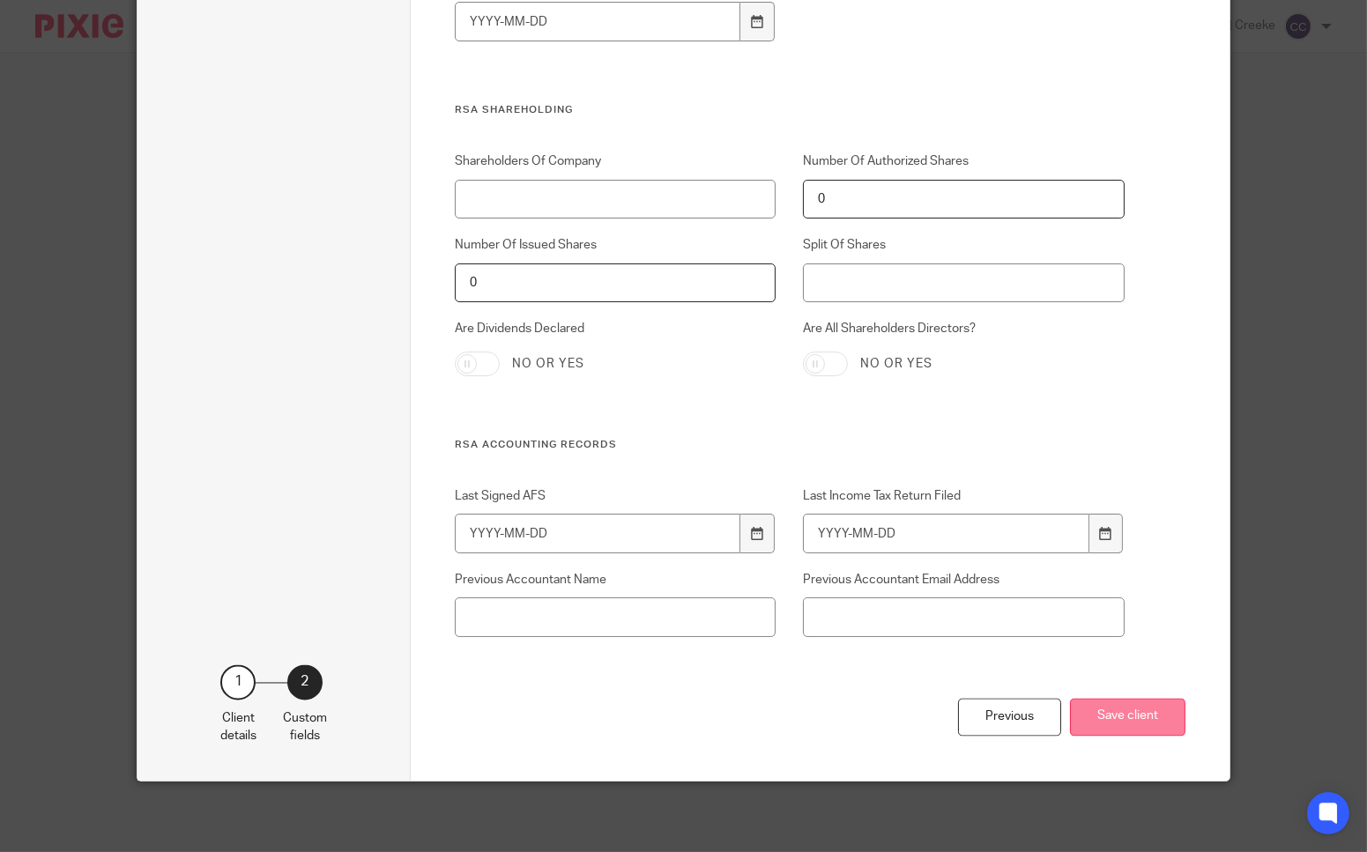
click at [1132, 716] on button "Save client" at bounding box center [1127, 718] width 115 height 38
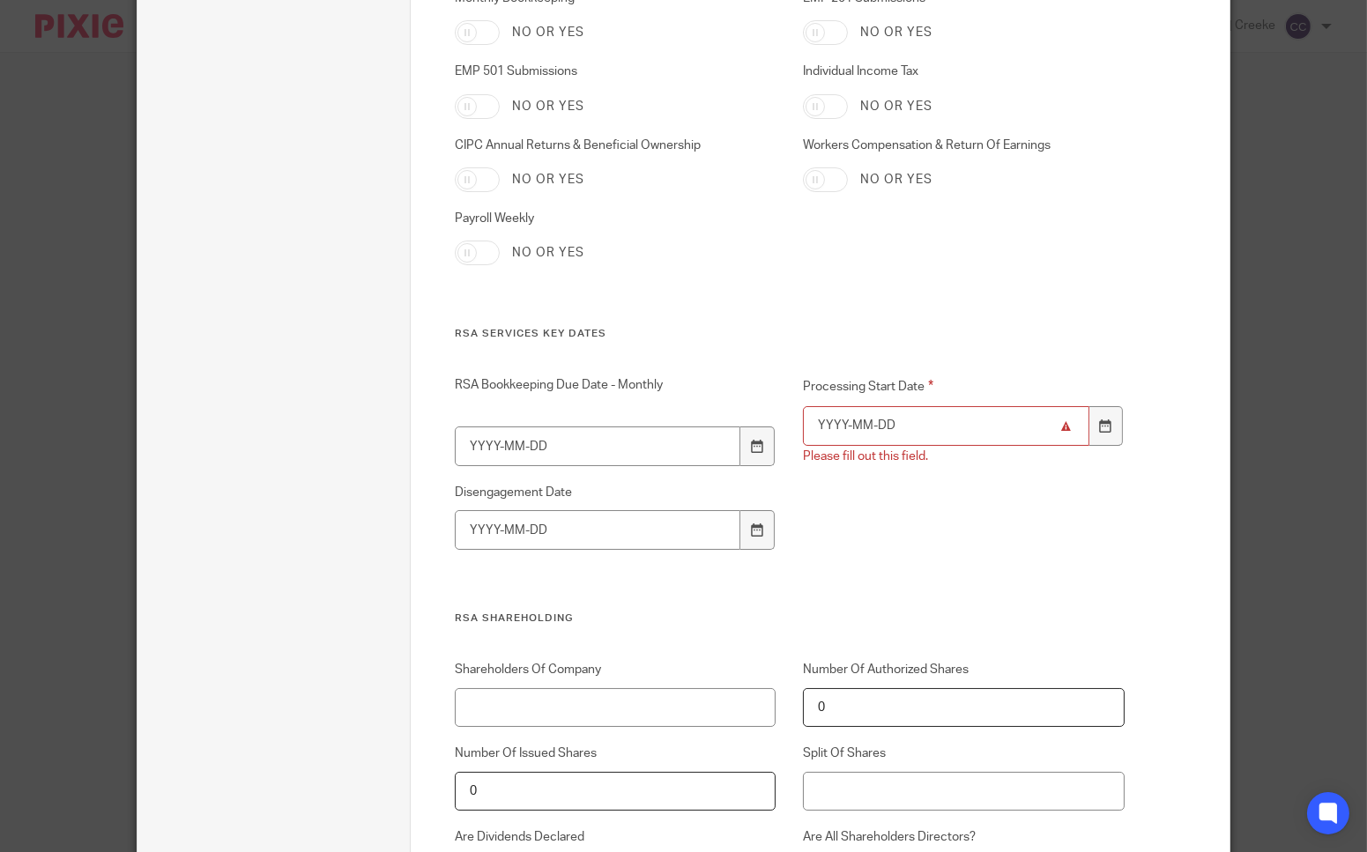
drag, startPoint x: 873, startPoint y: 434, endPoint x: 867, endPoint y: 421, distance: 13.4
click at [873, 435] on input "Processing Start Date" at bounding box center [946, 426] width 286 height 40
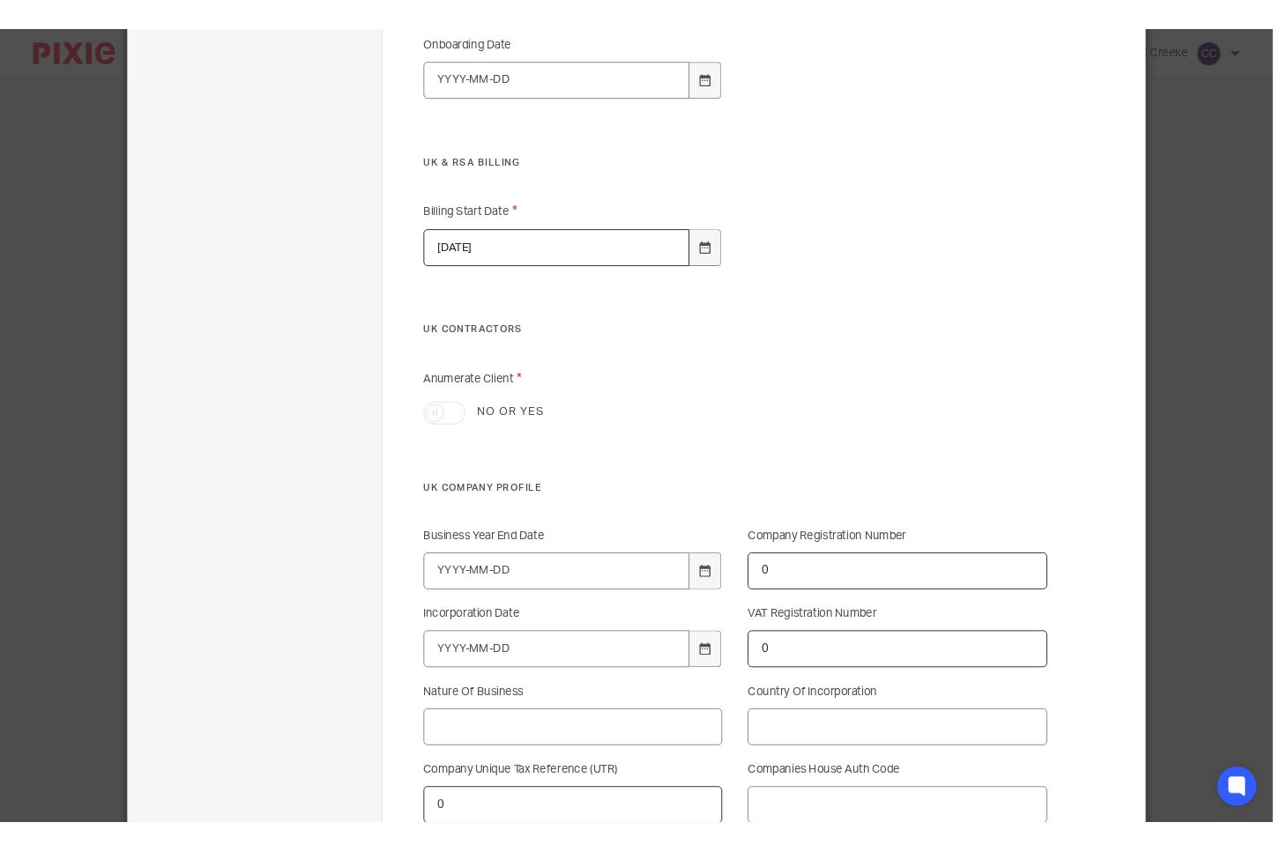
scroll to position [0, 0]
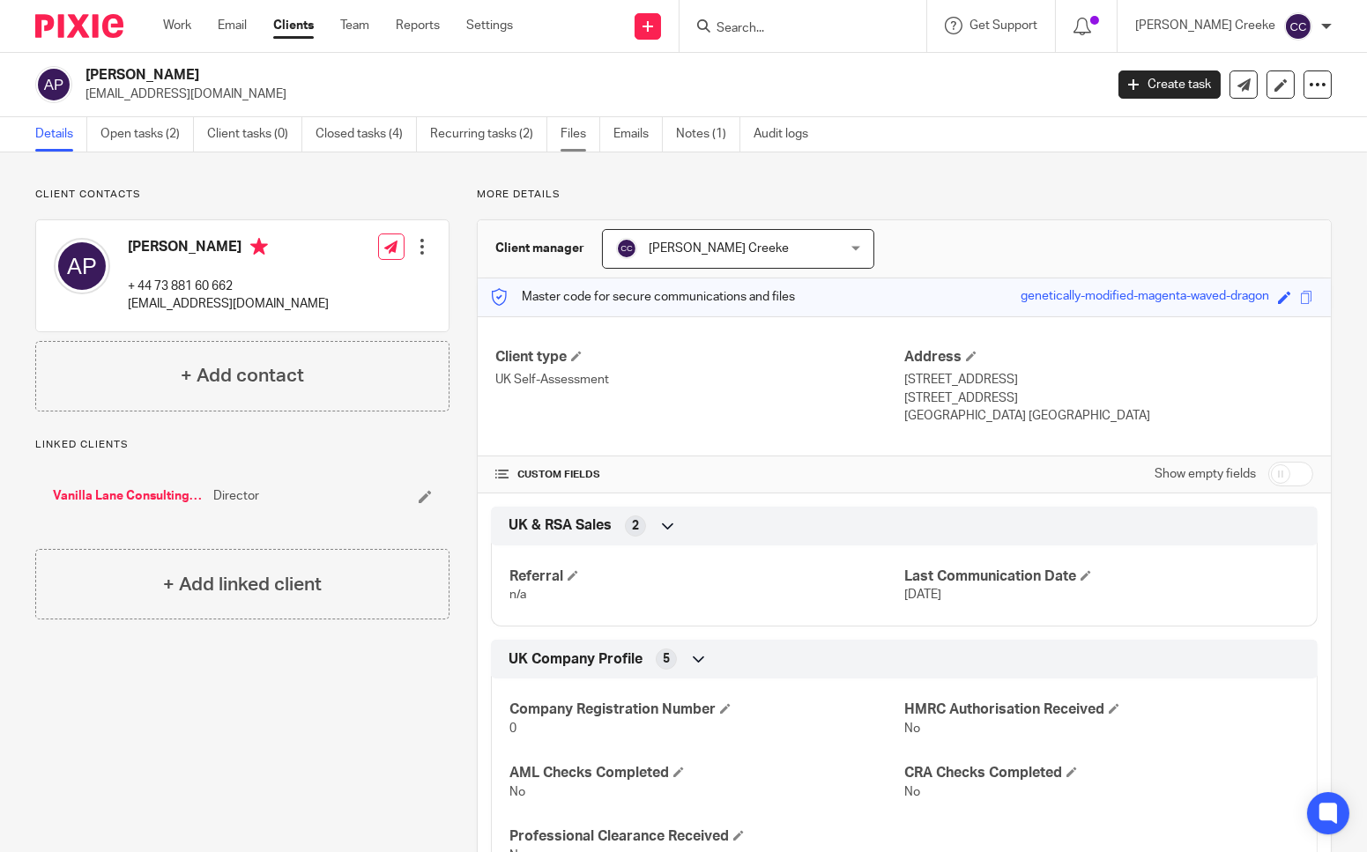
click at [590, 137] on link "Files" at bounding box center [581, 134] width 40 height 34
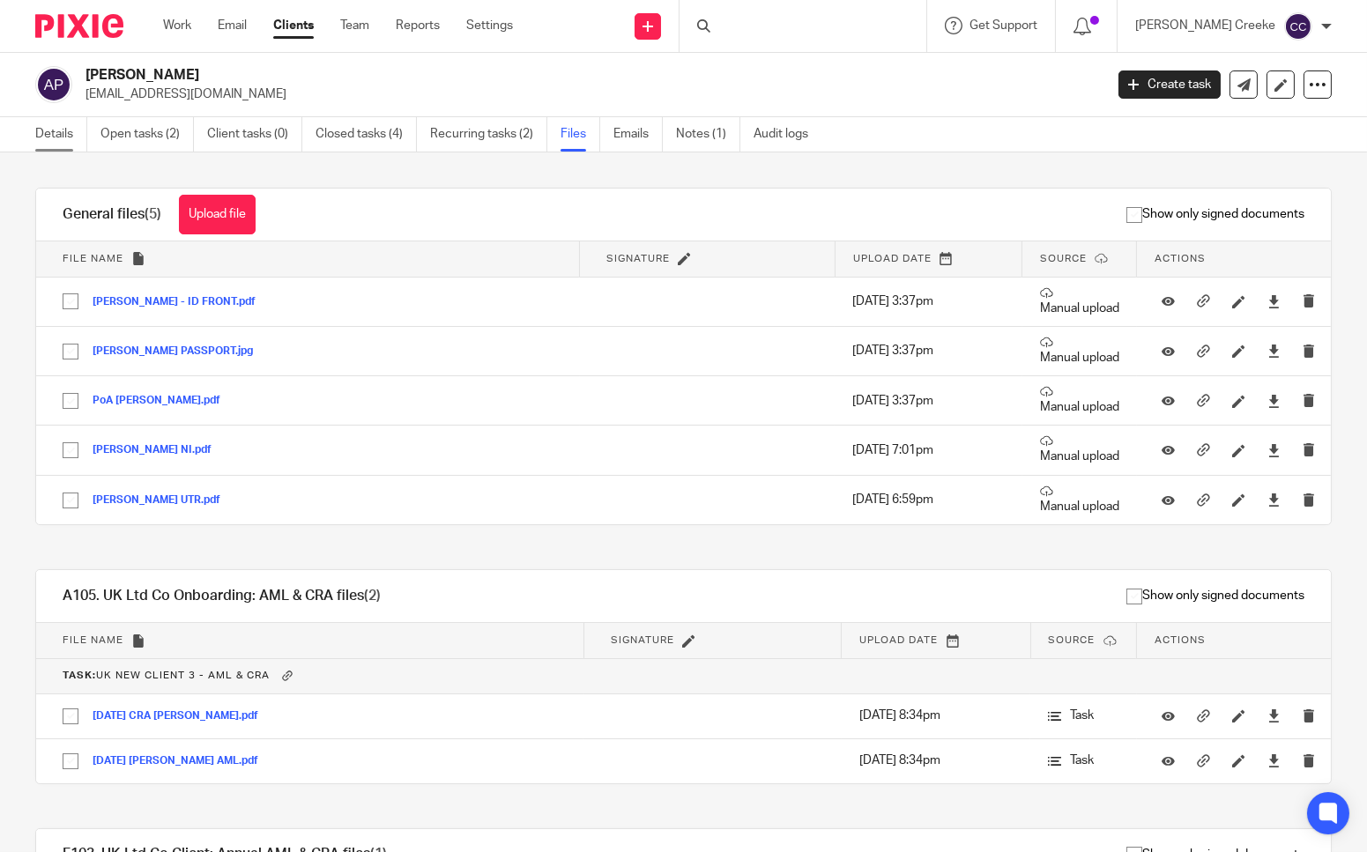
click at [49, 140] on link "Details" at bounding box center [61, 134] width 52 height 34
